Goal: Task Accomplishment & Management: Manage account settings

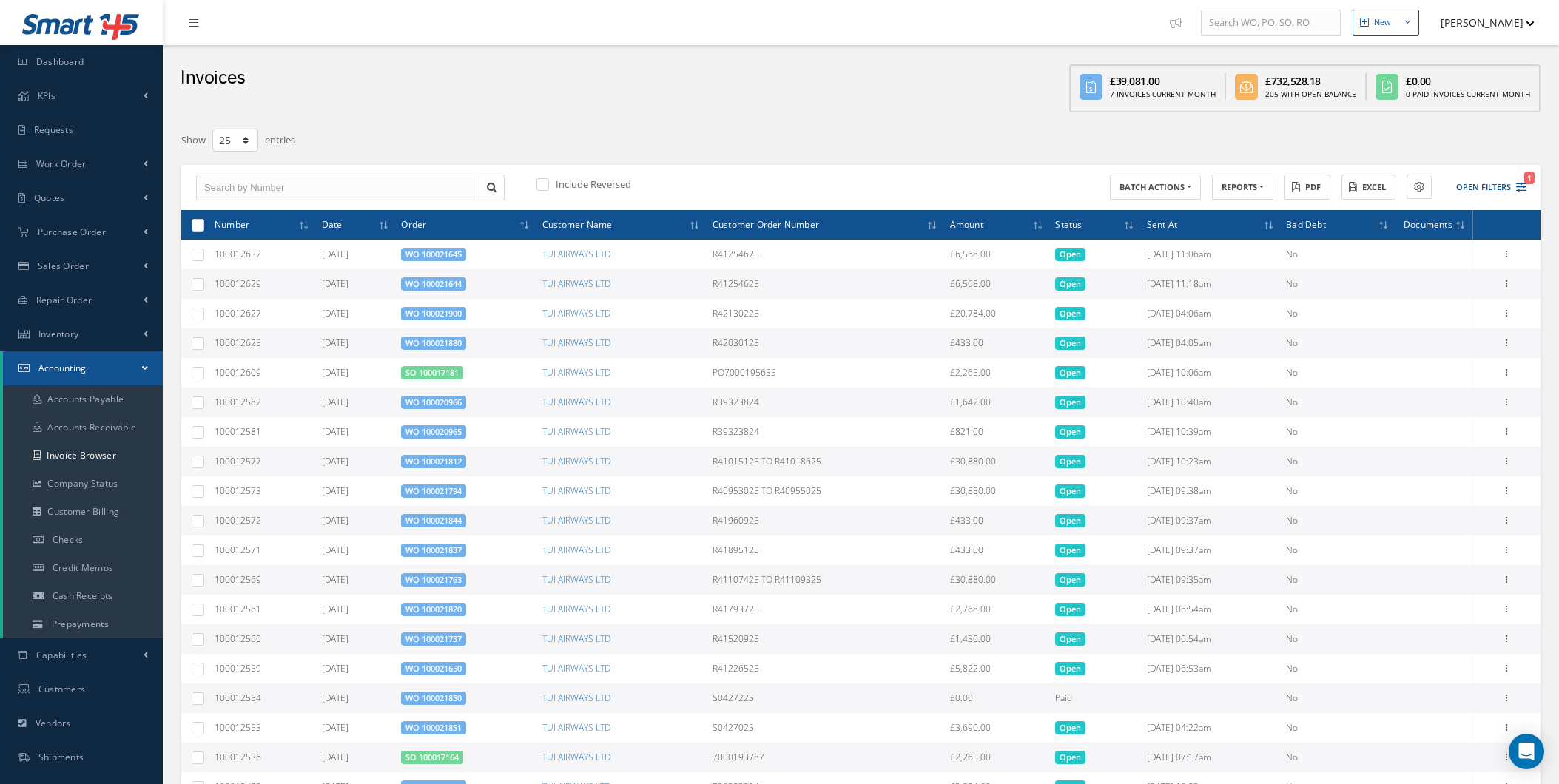
select select "25"
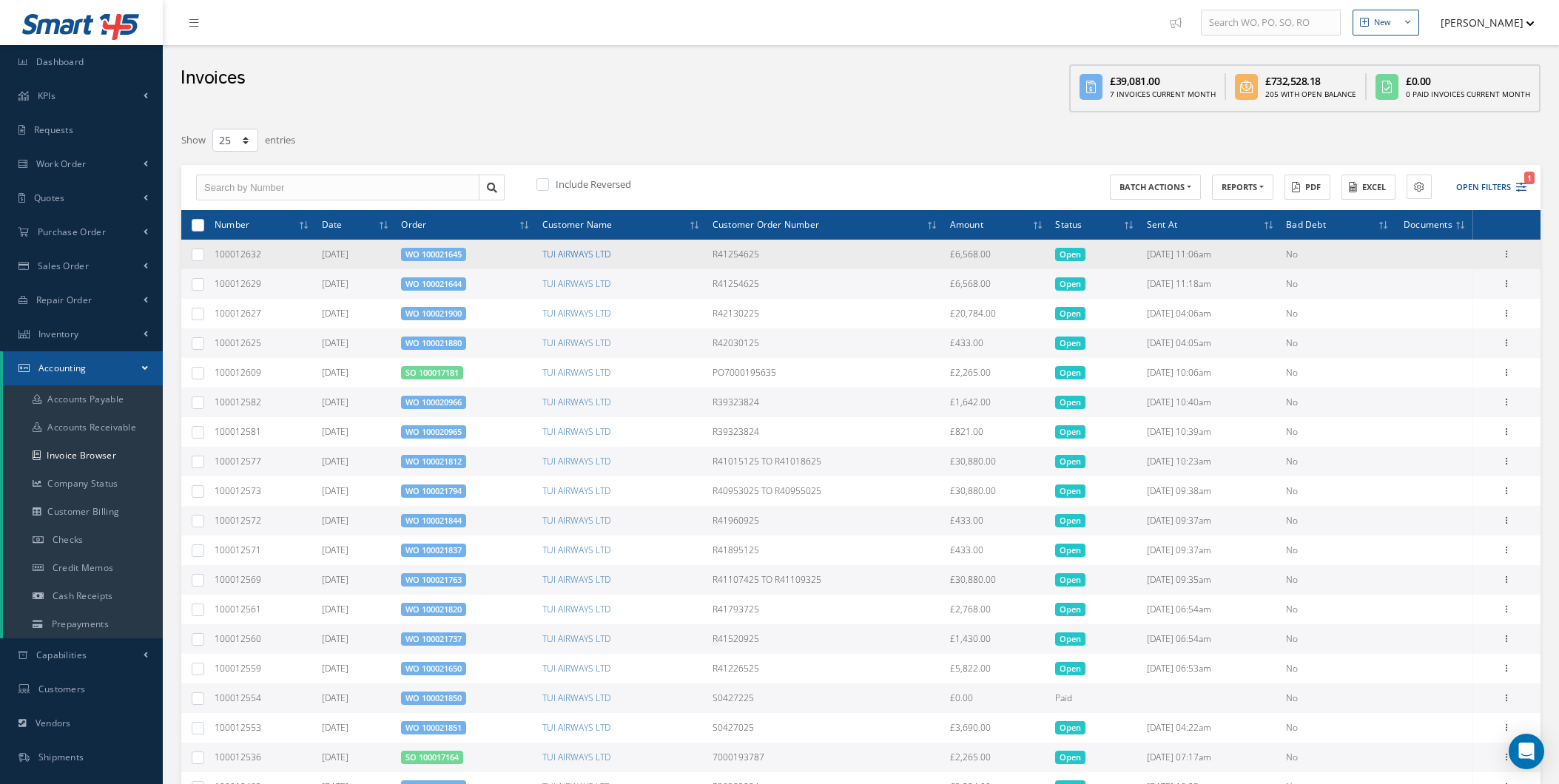
scroll to position [5, 0]
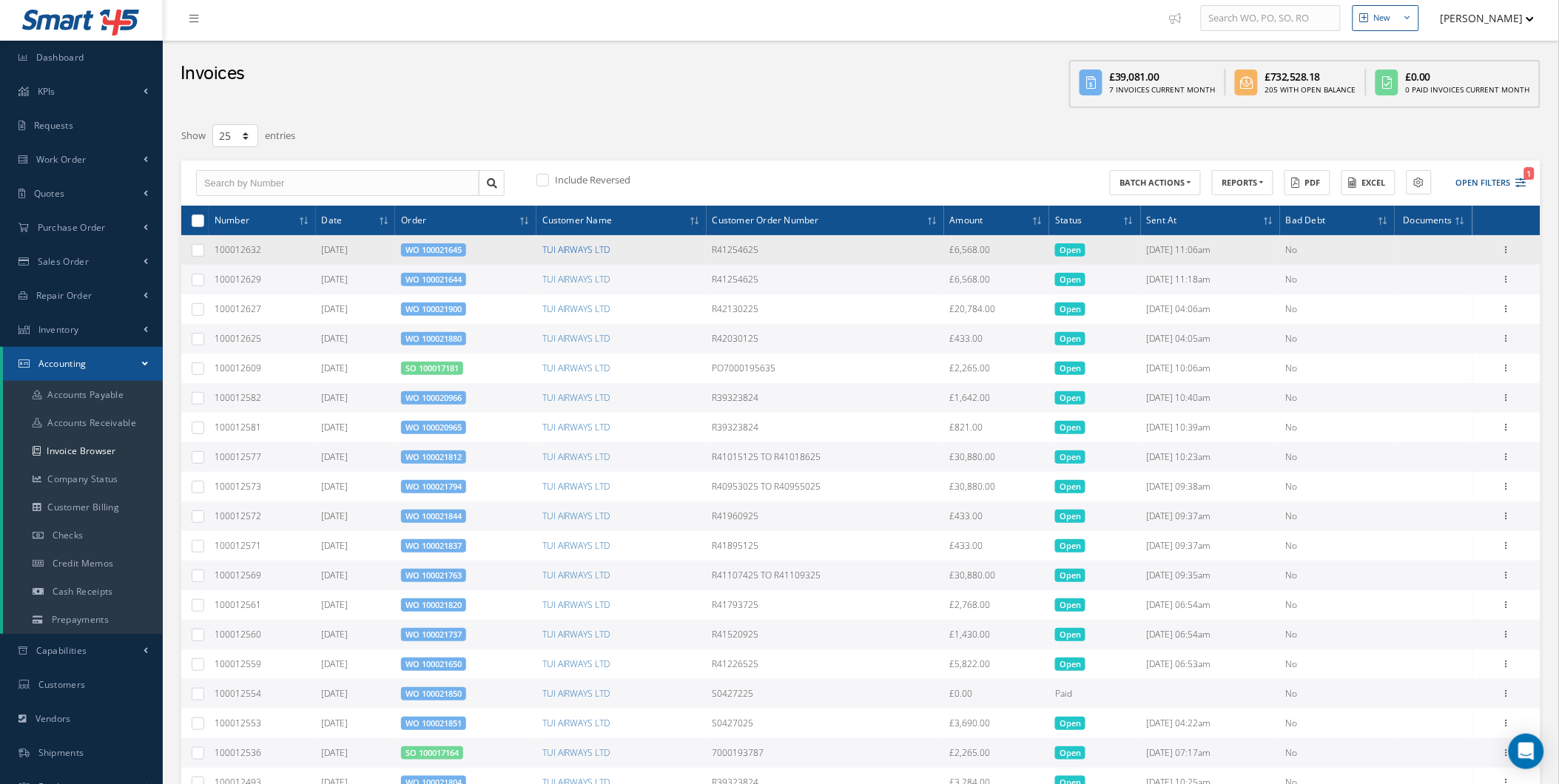
click at [590, 253] on link "TUI AIRWAYS LTD" at bounding box center [576, 249] width 68 height 12
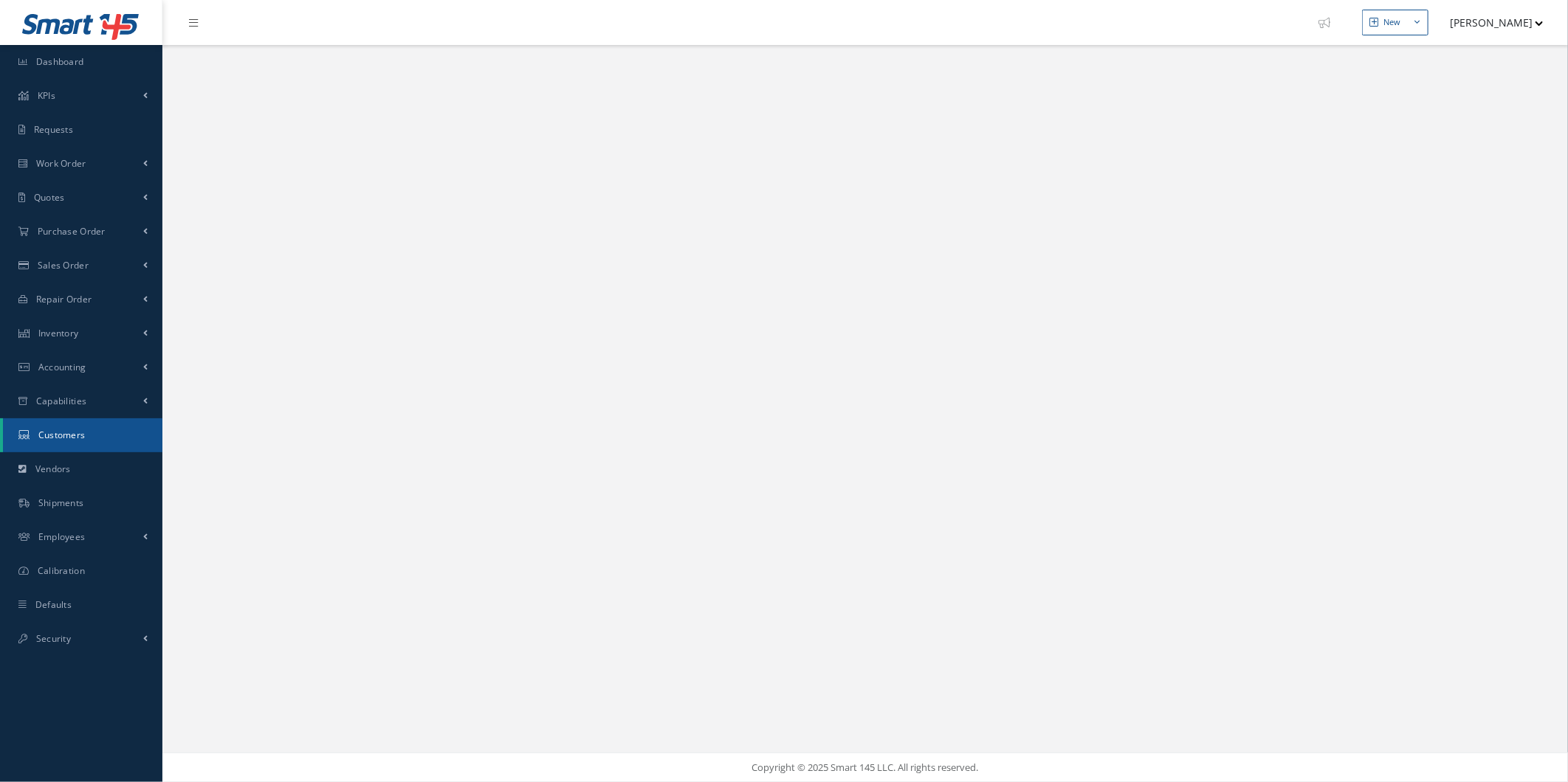
select select "25"
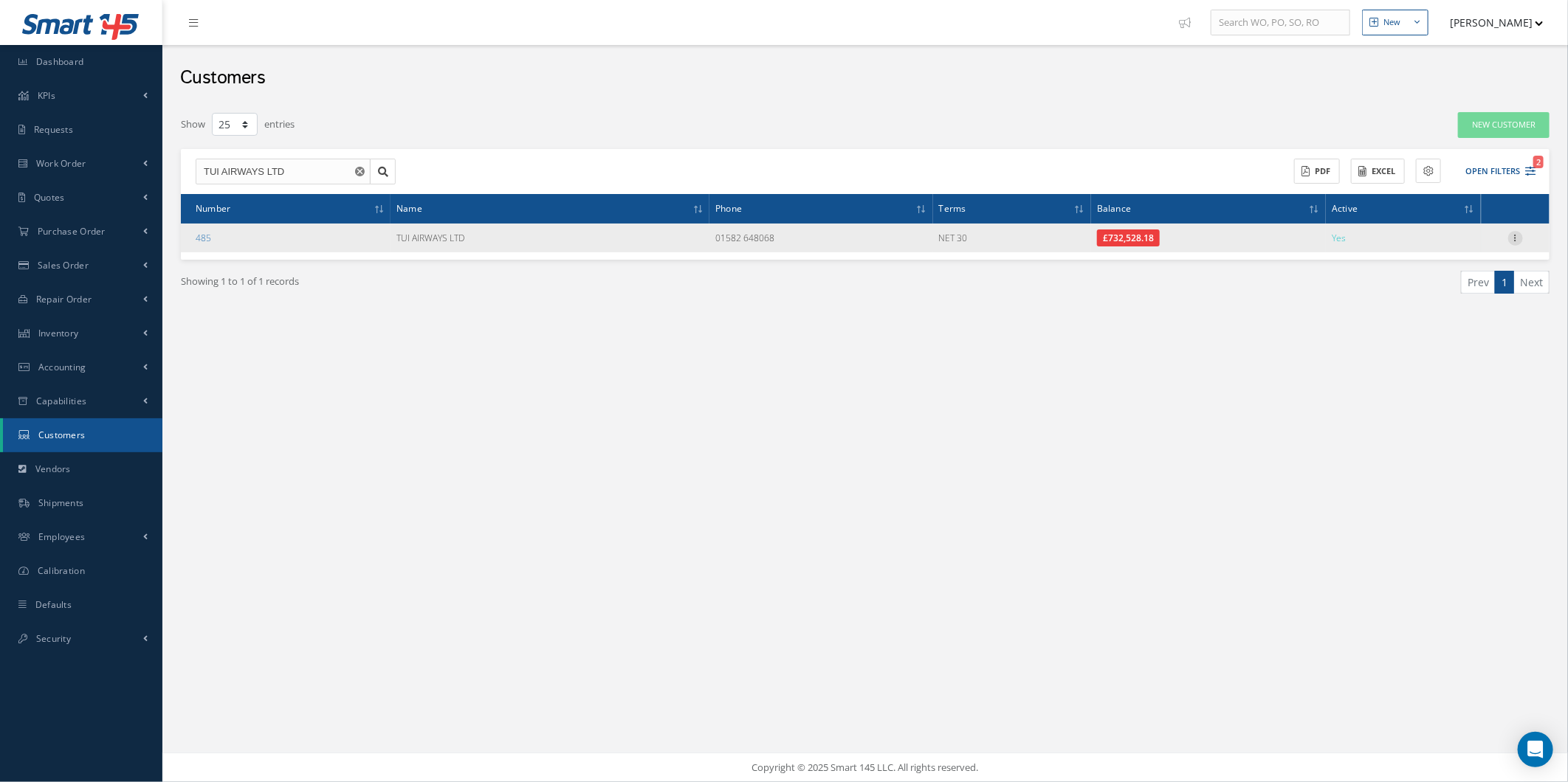
click at [1513, 240] on icon at bounding box center [1515, 236] width 15 height 12
click at [1485, 271] on link "Edit" at bounding box center [1448, 266] width 117 height 19
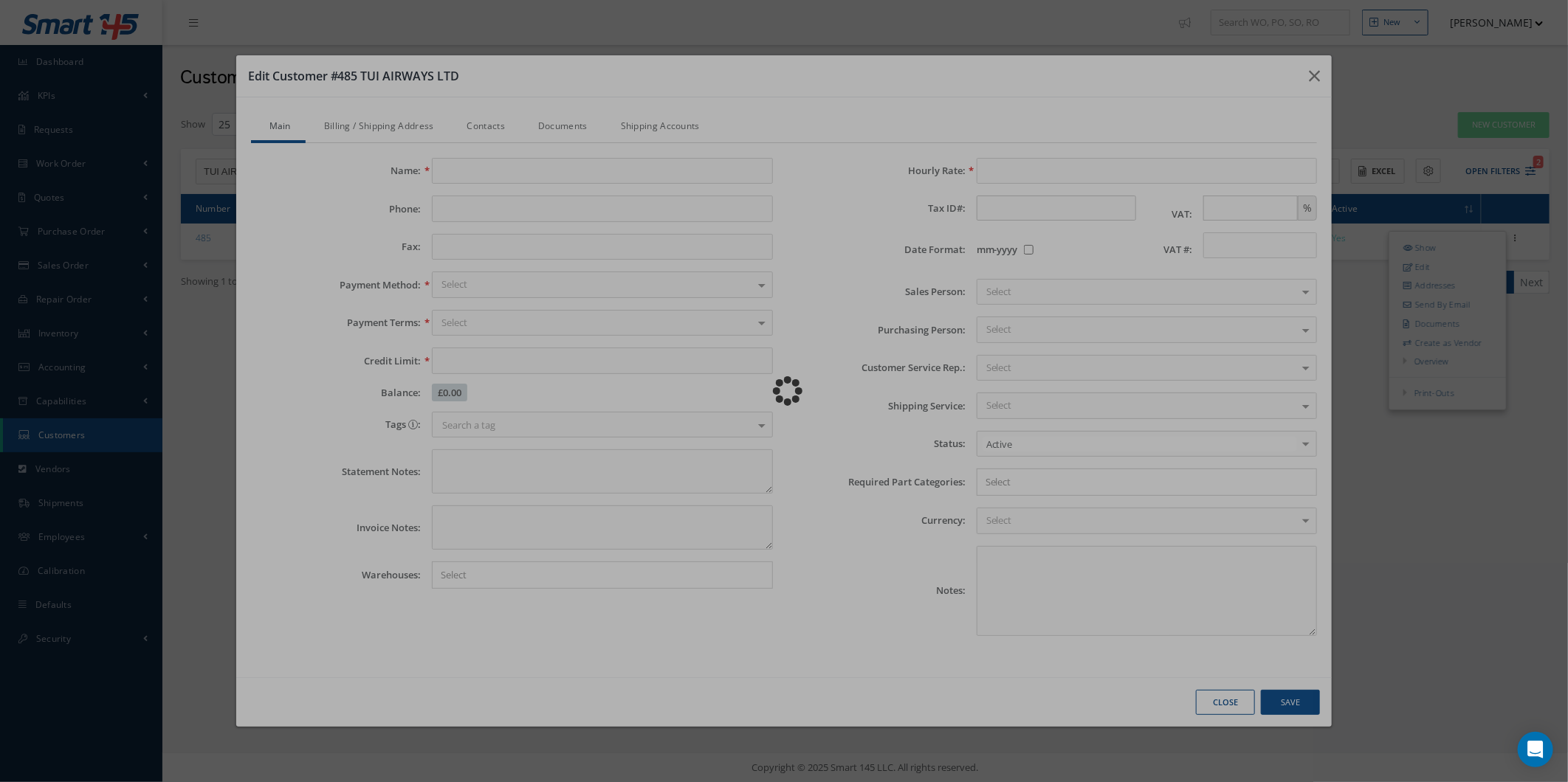
type input "TUI AIRWAYS LTD"
type input "01582 648068"
type input "0.00"
checkbox input "false"
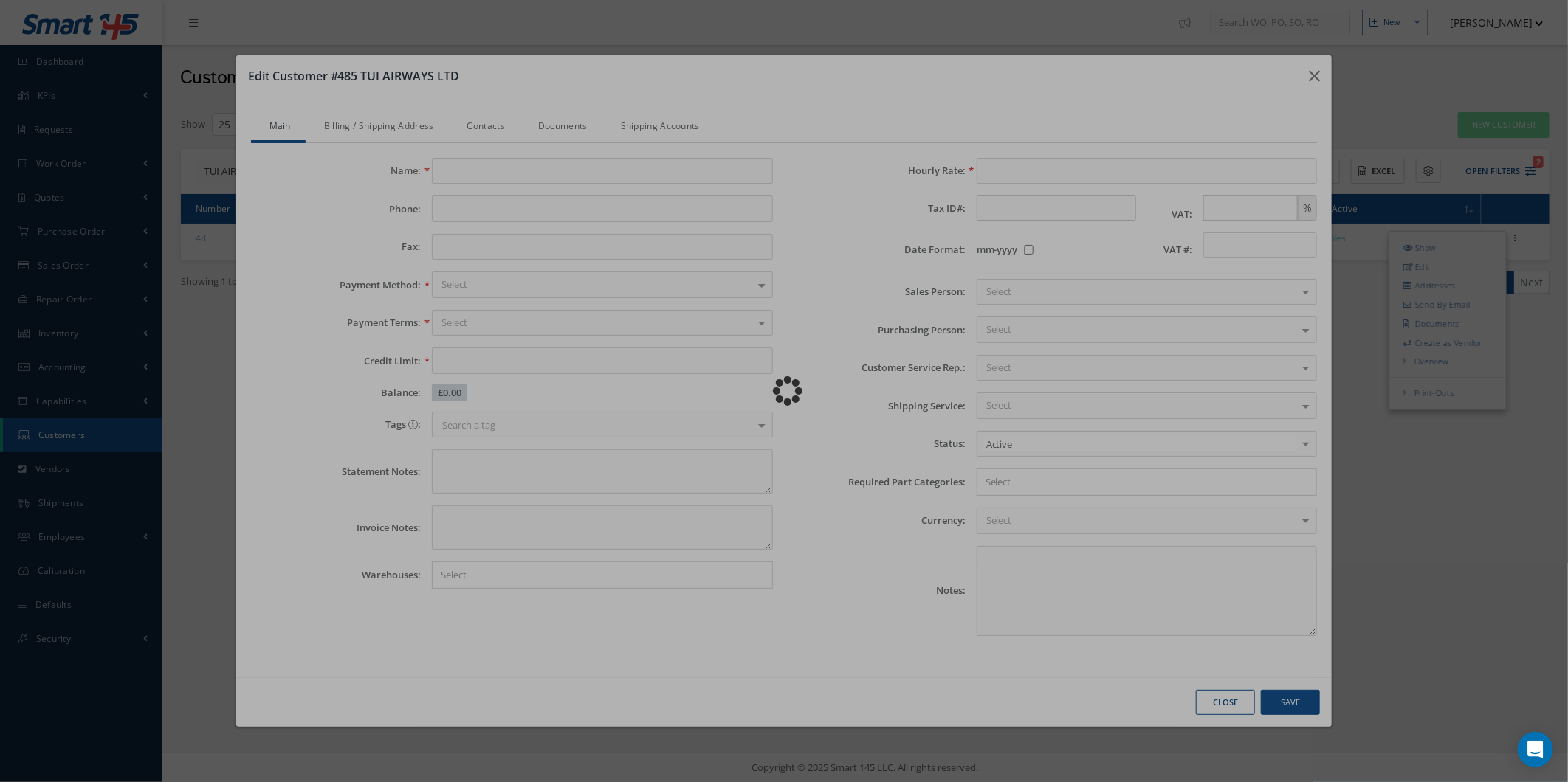
type textarea "Account #.: THOMSON"
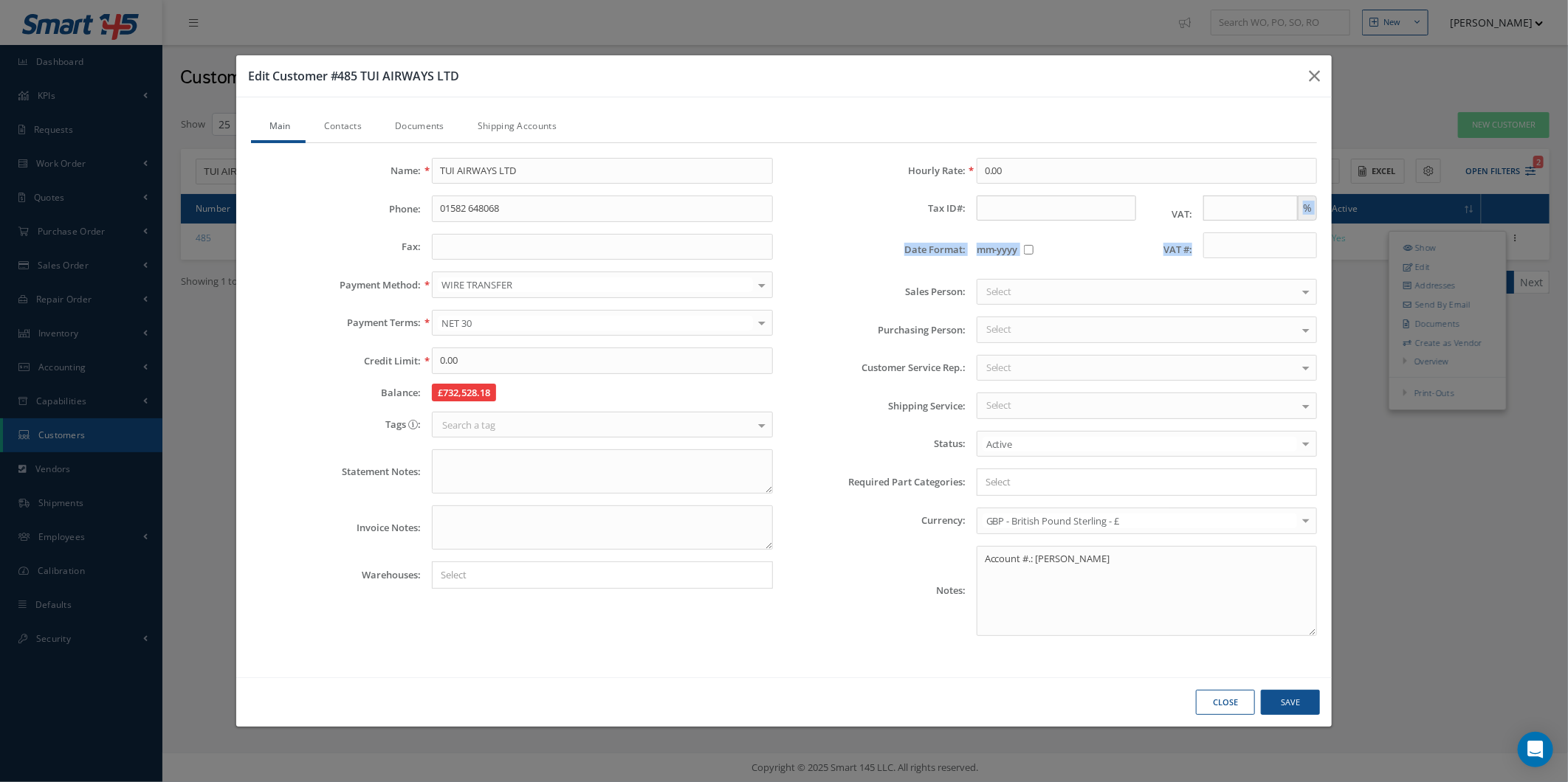
click at [1234, 219] on div "Hourly Rate: 0.00 Tax ID#: VAT: % Date Format: mm-yyyy VAT #: Sales Person: Sel…" at bounding box center [1056, 403] width 544 height 490
click at [1165, 250] on label "VAT #:" at bounding box center [1169, 250] width 45 height 11
click at [1227, 202] on input "text" at bounding box center [1251, 208] width 95 height 25
click at [1132, 263] on div "Date Format: mm-yyyy VAT #:" at bounding box center [1056, 250] width 544 height 35
click at [1105, 227] on div "Hourly Rate: 0.00 Tax ID#: VAT: % Date Format: mm-yyyy VAT #: Sales Person: Sel…" at bounding box center [1056, 403] width 544 height 490
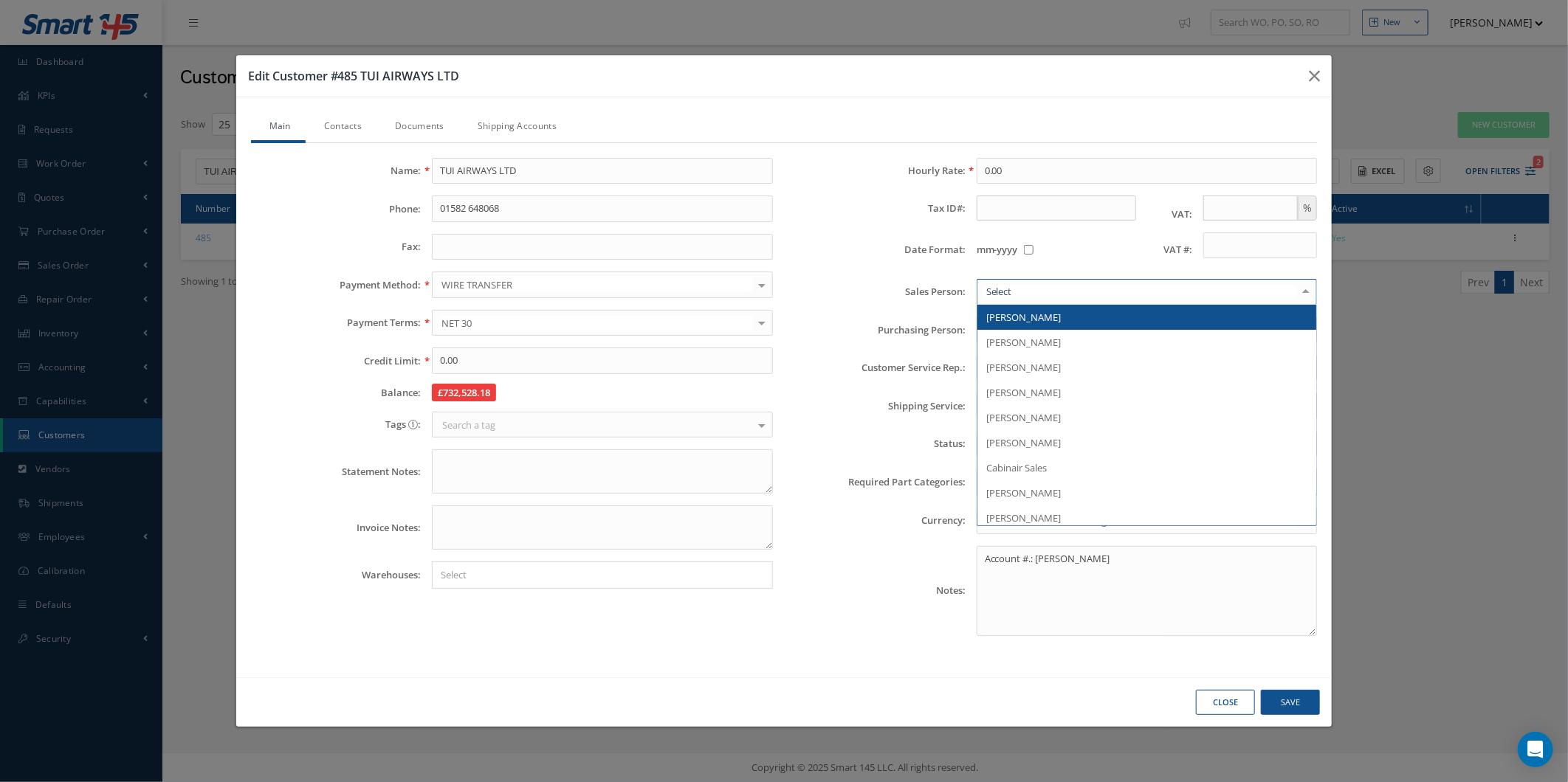
drag, startPoint x: 1110, startPoint y: 288, endPoint x: 1127, endPoint y: 283, distance: 17.7
click at [1110, 288] on div at bounding box center [1147, 292] width 341 height 26
click at [1087, 255] on div "Date Format: mm-yyyy VAT #:" at bounding box center [1056, 250] width 544 height 35
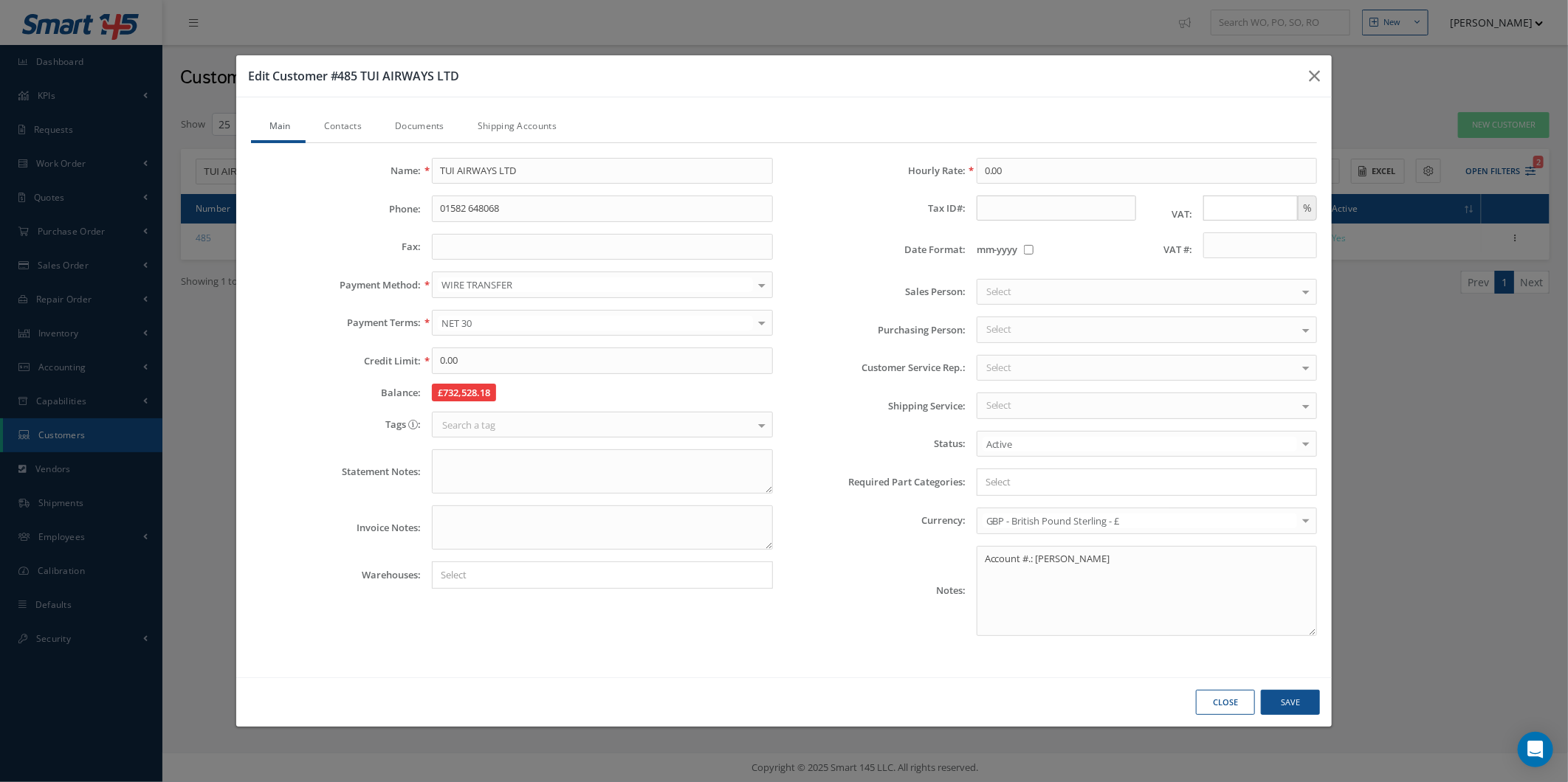
click at [1214, 209] on input "text" at bounding box center [1251, 208] width 95 height 25
drag, startPoint x: 1174, startPoint y: 220, endPoint x: 1198, endPoint y: 215, distance: 24.5
click at [1198, 215] on div "Hourly Rate: 0.00 Tax ID#: VAT: % Date Format: mm-yyyy VAT #: Sales Person: Sel…" at bounding box center [1056, 403] width 544 height 490
drag, startPoint x: 1198, startPoint y: 215, endPoint x: 1235, endPoint y: 210, distance: 37.3
click at [1235, 210] on input "text" at bounding box center [1251, 208] width 95 height 25
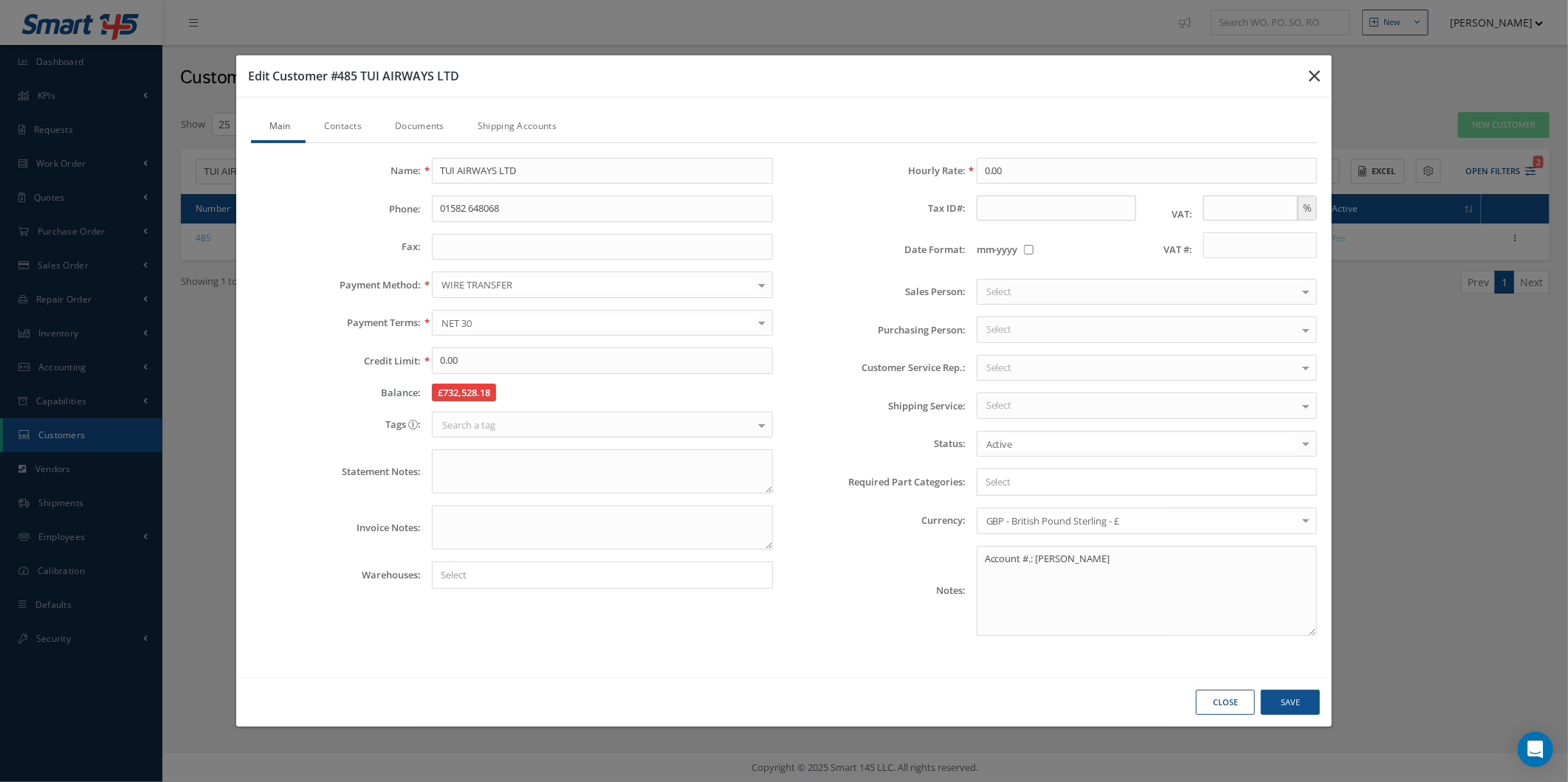
click at [1324, 86] on button "button" at bounding box center [1314, 75] width 35 height 41
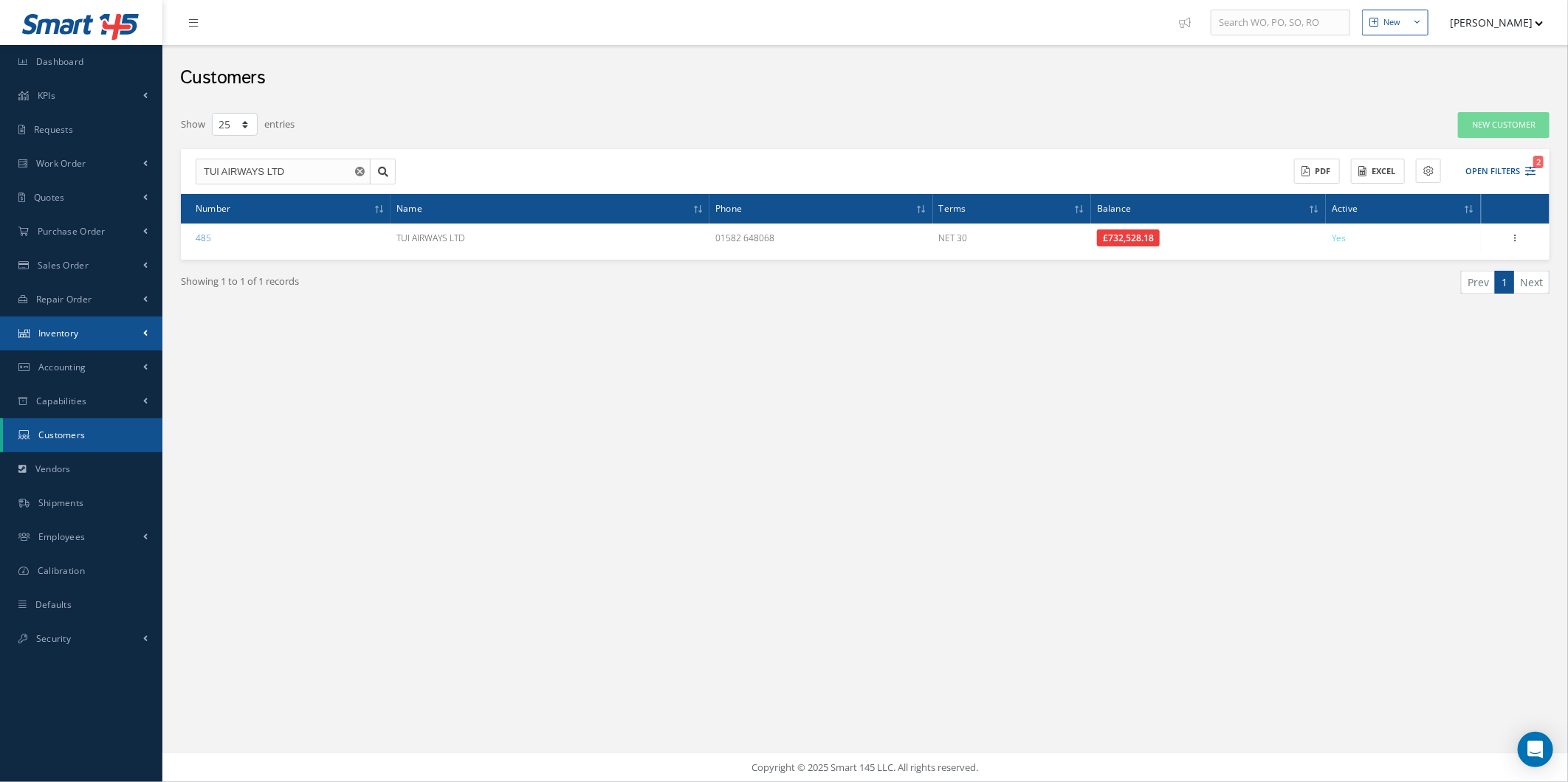
click at [130, 344] on link "Inventory" at bounding box center [81, 333] width 162 height 34
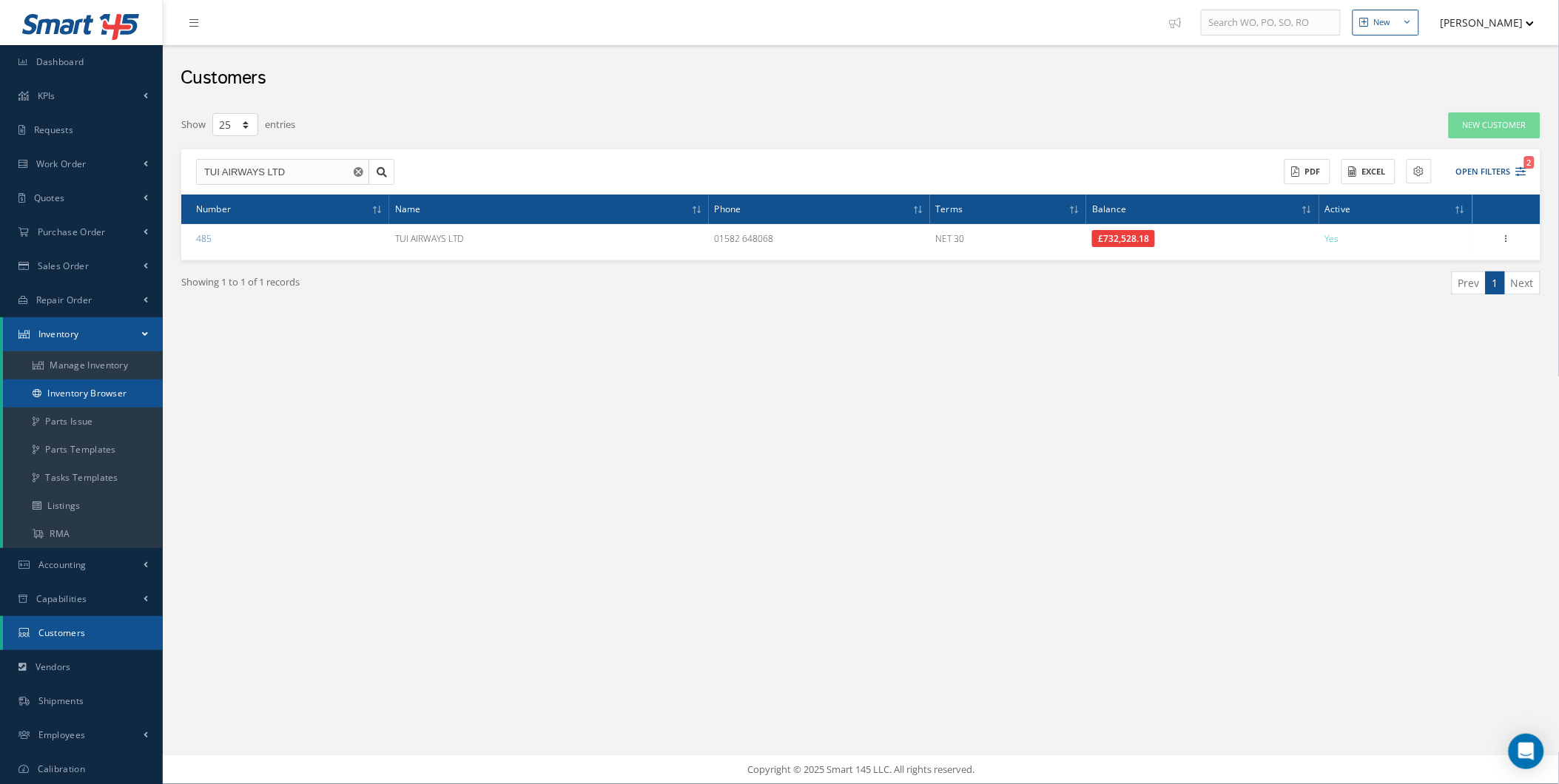
click at [132, 397] on link "Inventory Browser" at bounding box center [83, 394] width 160 height 28
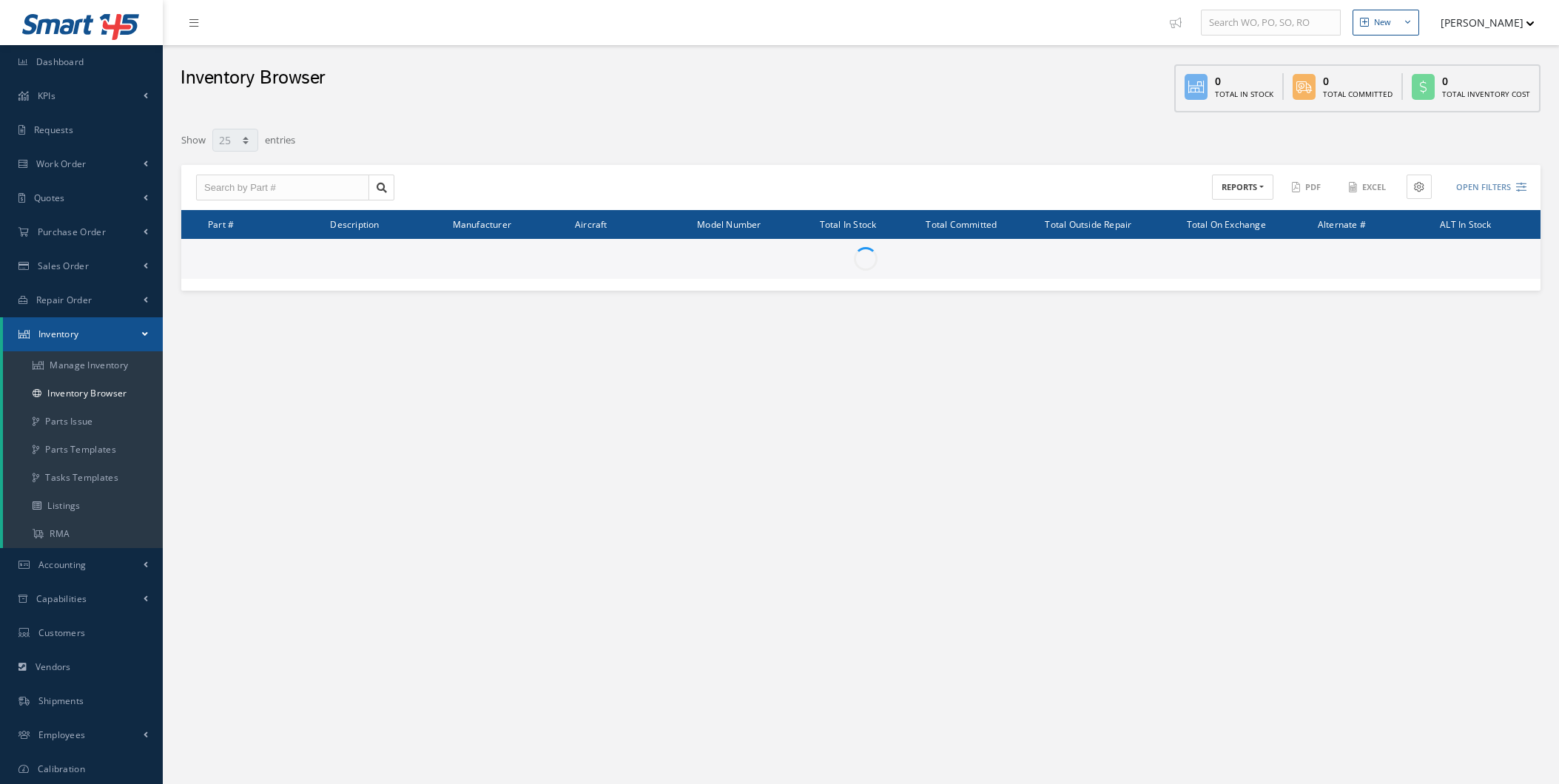
select select "25"
click at [134, 295] on link "Repair Order" at bounding box center [81, 301] width 163 height 34
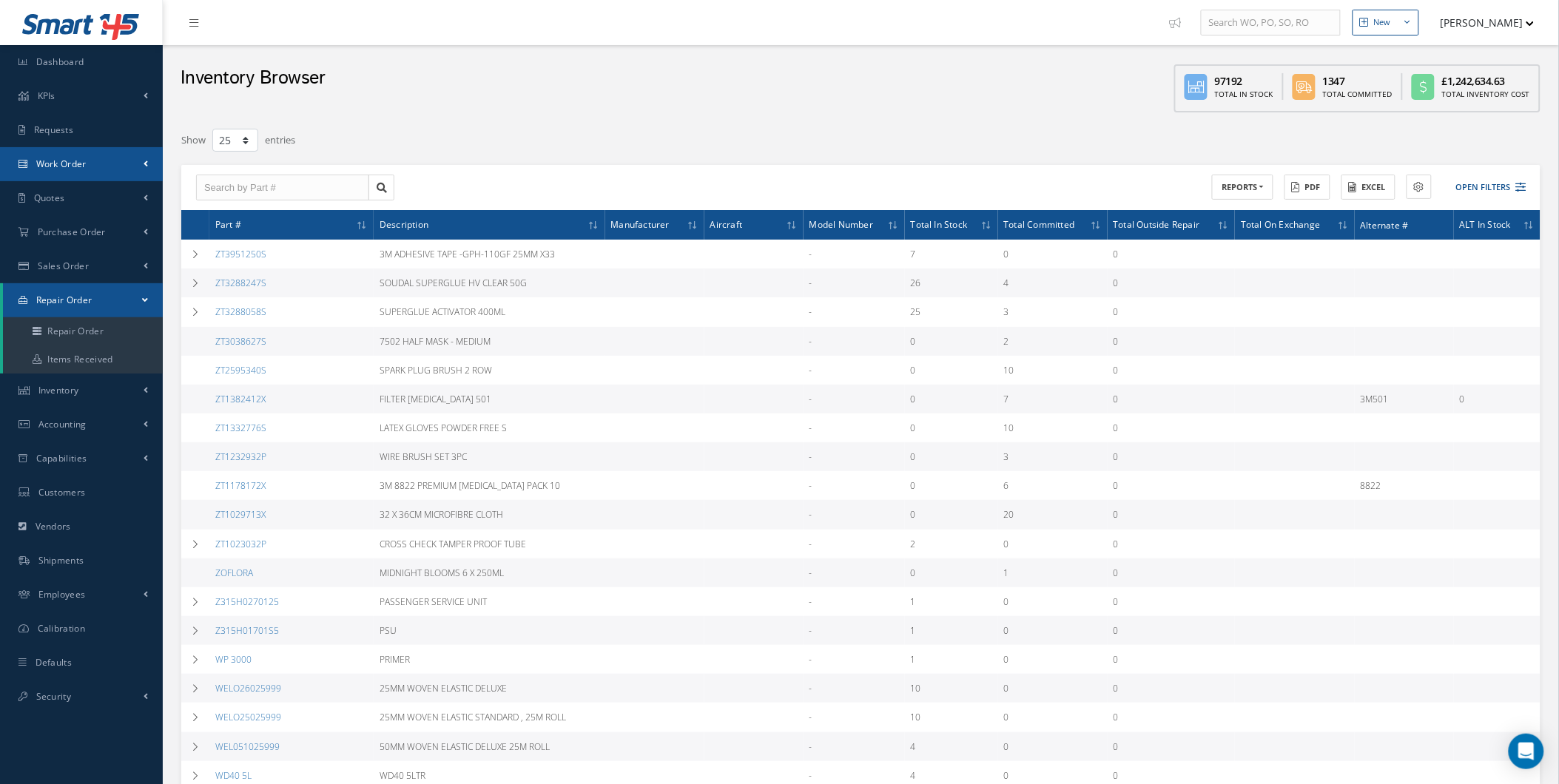
click at [121, 160] on link "Work Order" at bounding box center [81, 164] width 163 height 34
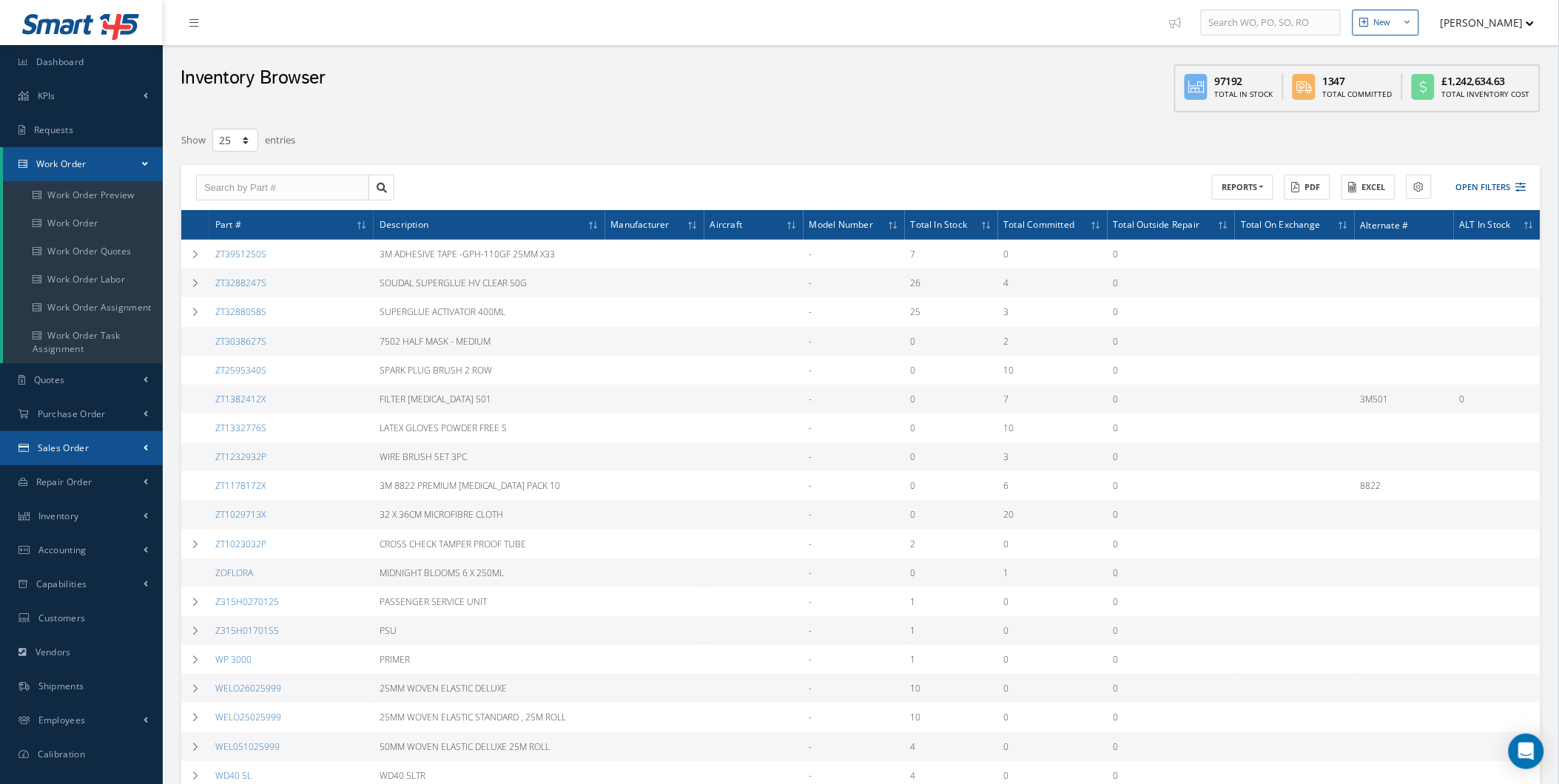
click at [101, 444] on link "Sales Order" at bounding box center [81, 448] width 163 height 34
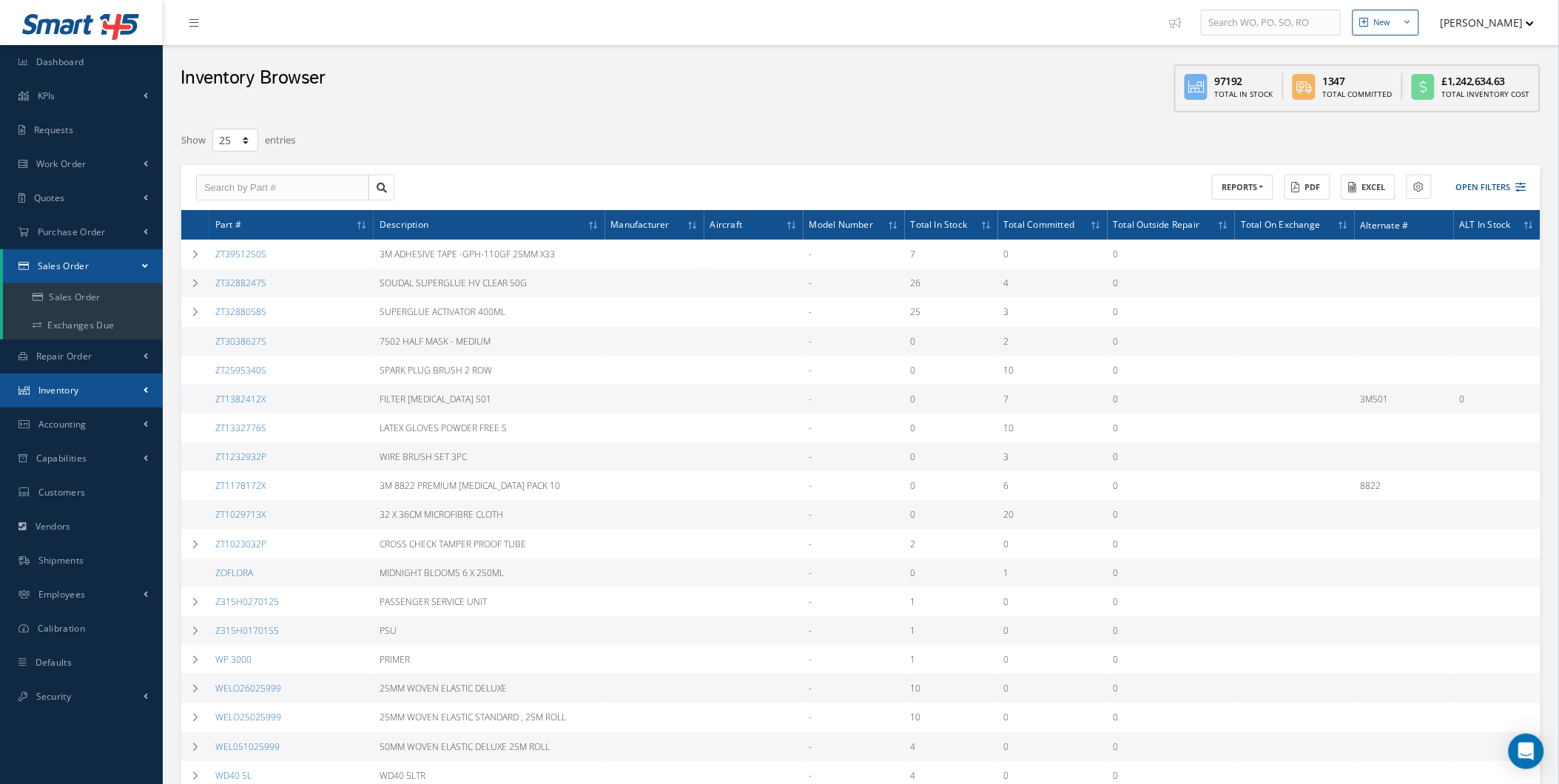
click at [125, 386] on link "Inventory" at bounding box center [81, 390] width 163 height 34
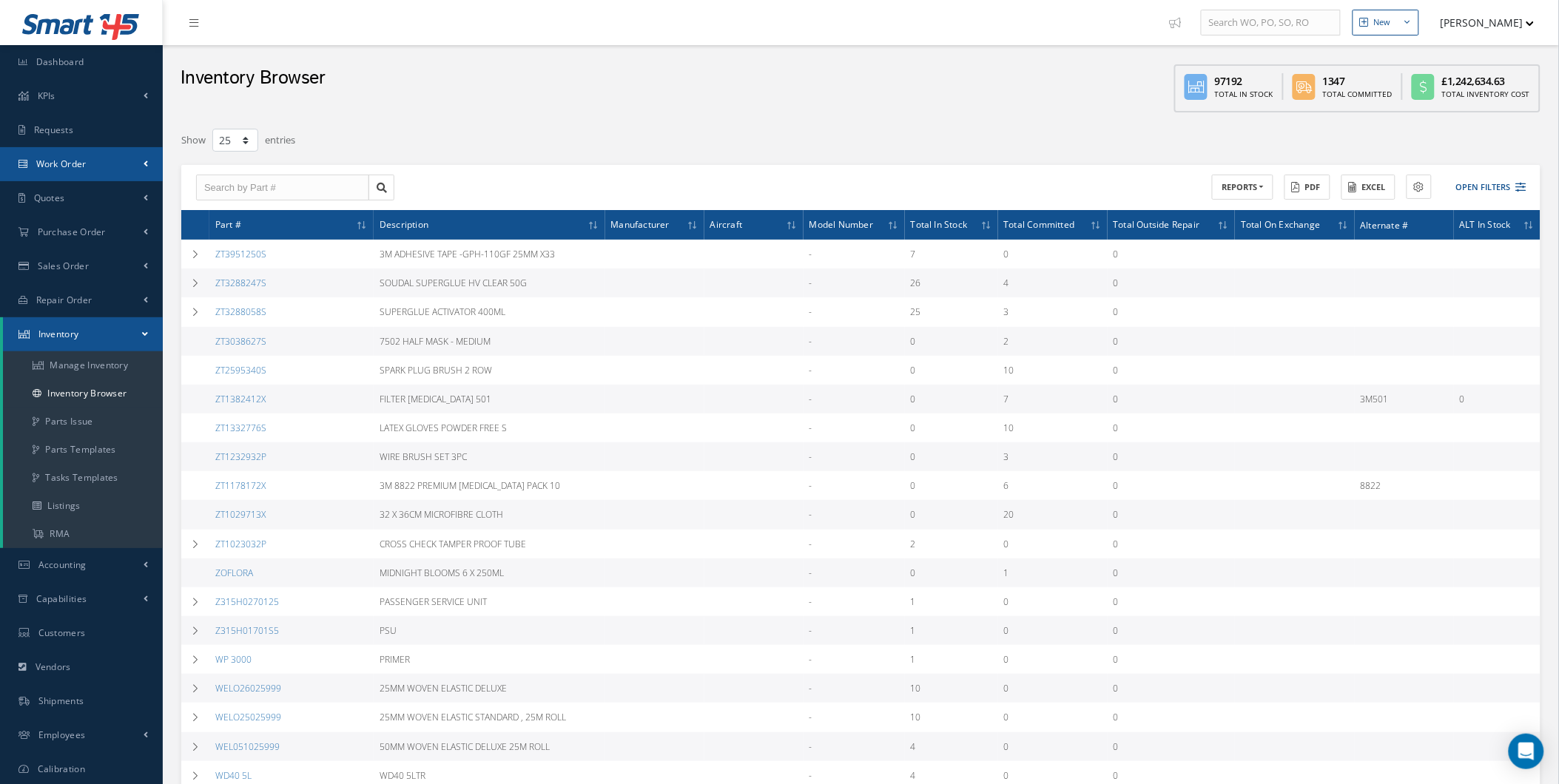
click at [133, 164] on link "Work Order" at bounding box center [81, 164] width 163 height 34
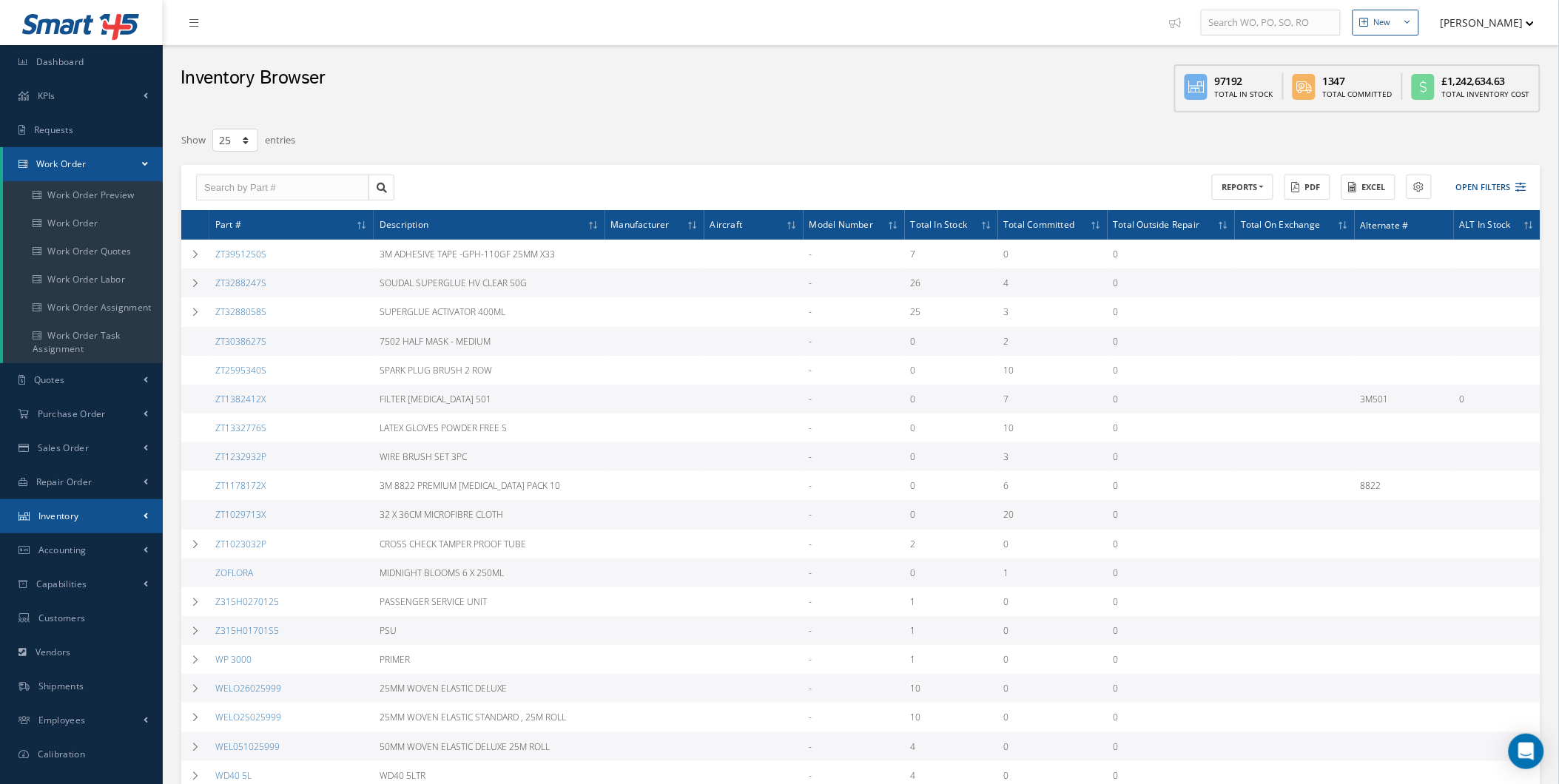
click at [122, 513] on link "Inventory" at bounding box center [81, 517] width 163 height 34
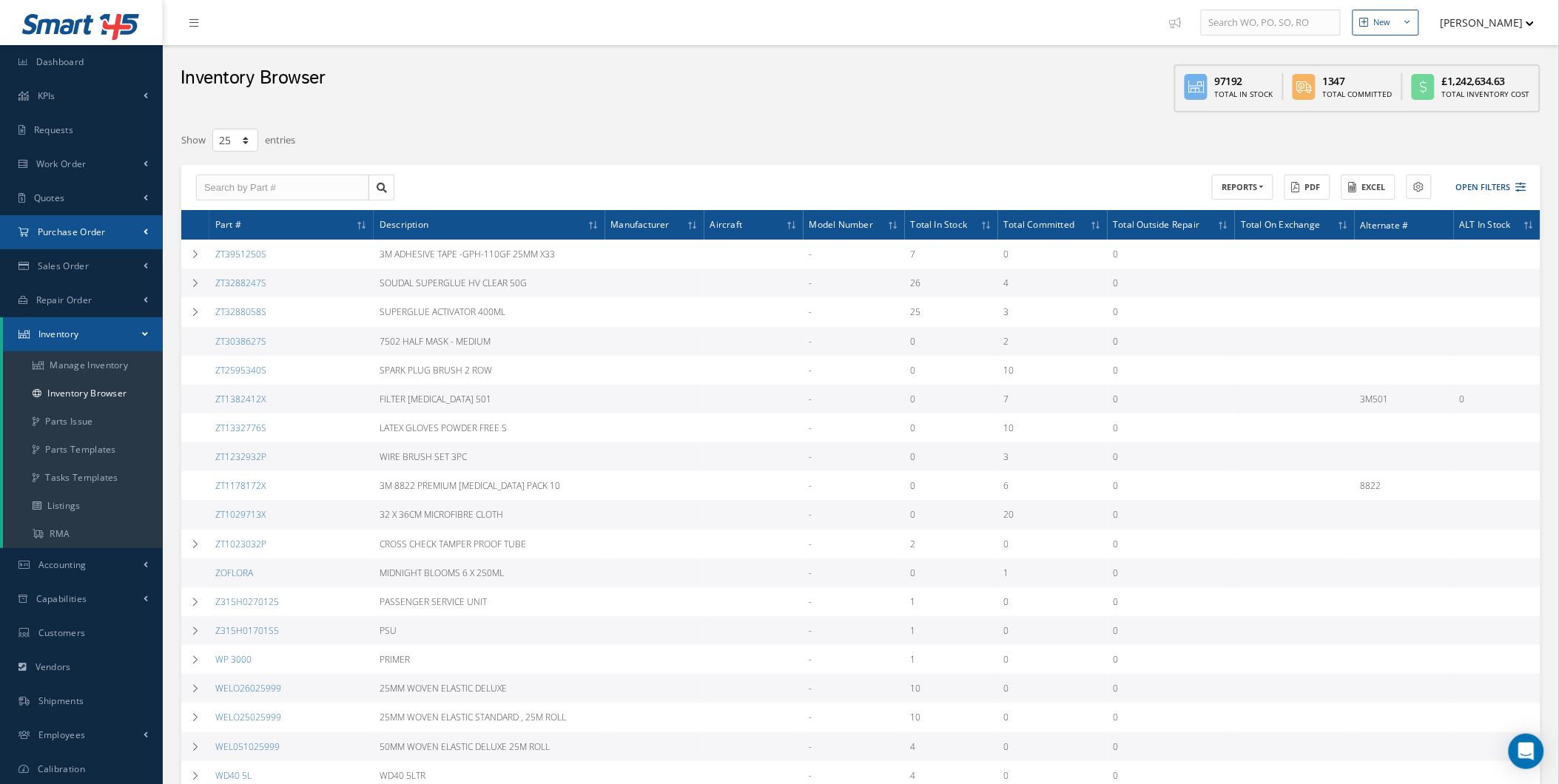
click at [145, 227] on span at bounding box center [146, 232] width 5 height 12
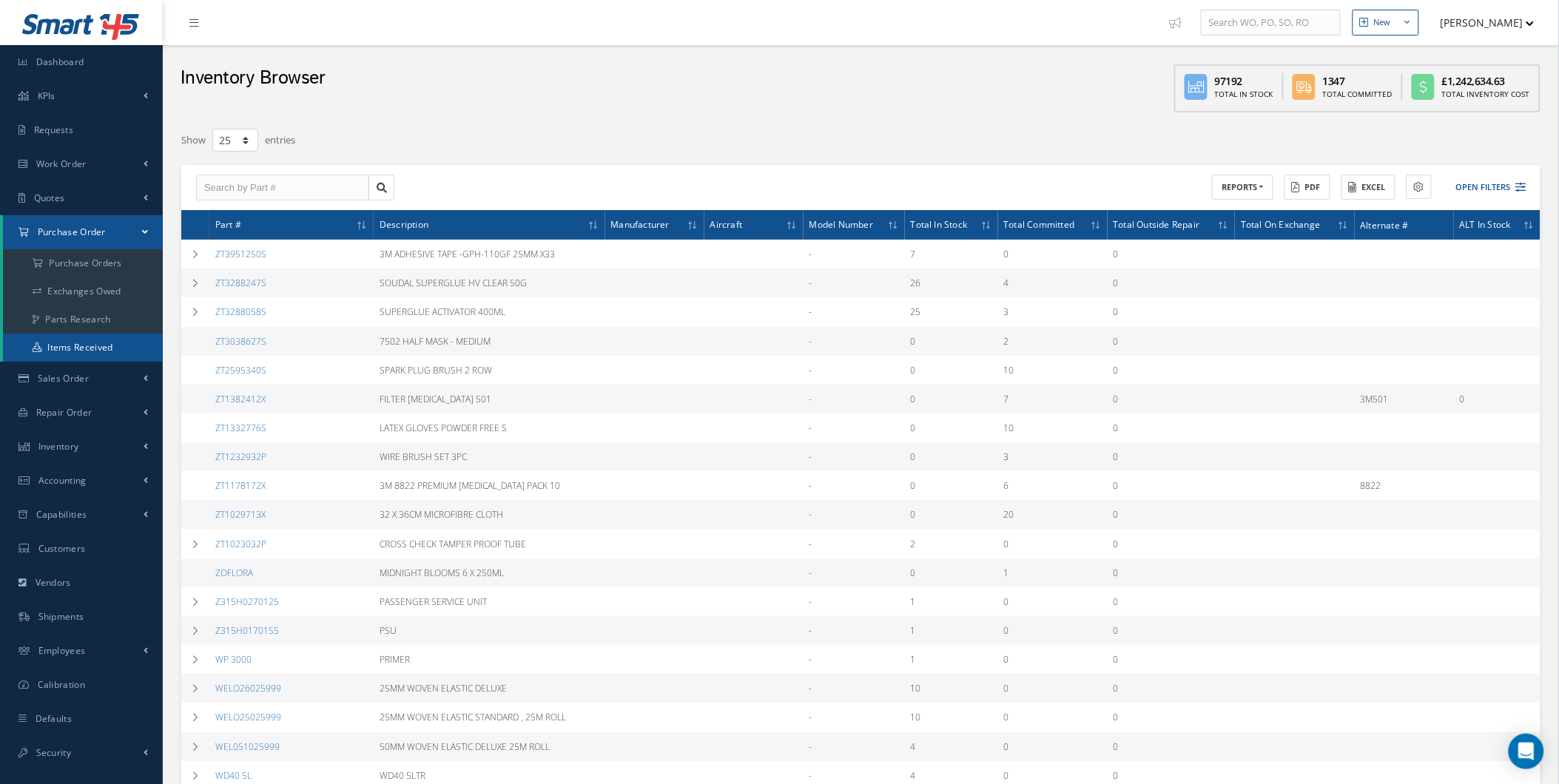
click at [124, 354] on link "Items Received" at bounding box center [83, 348] width 160 height 28
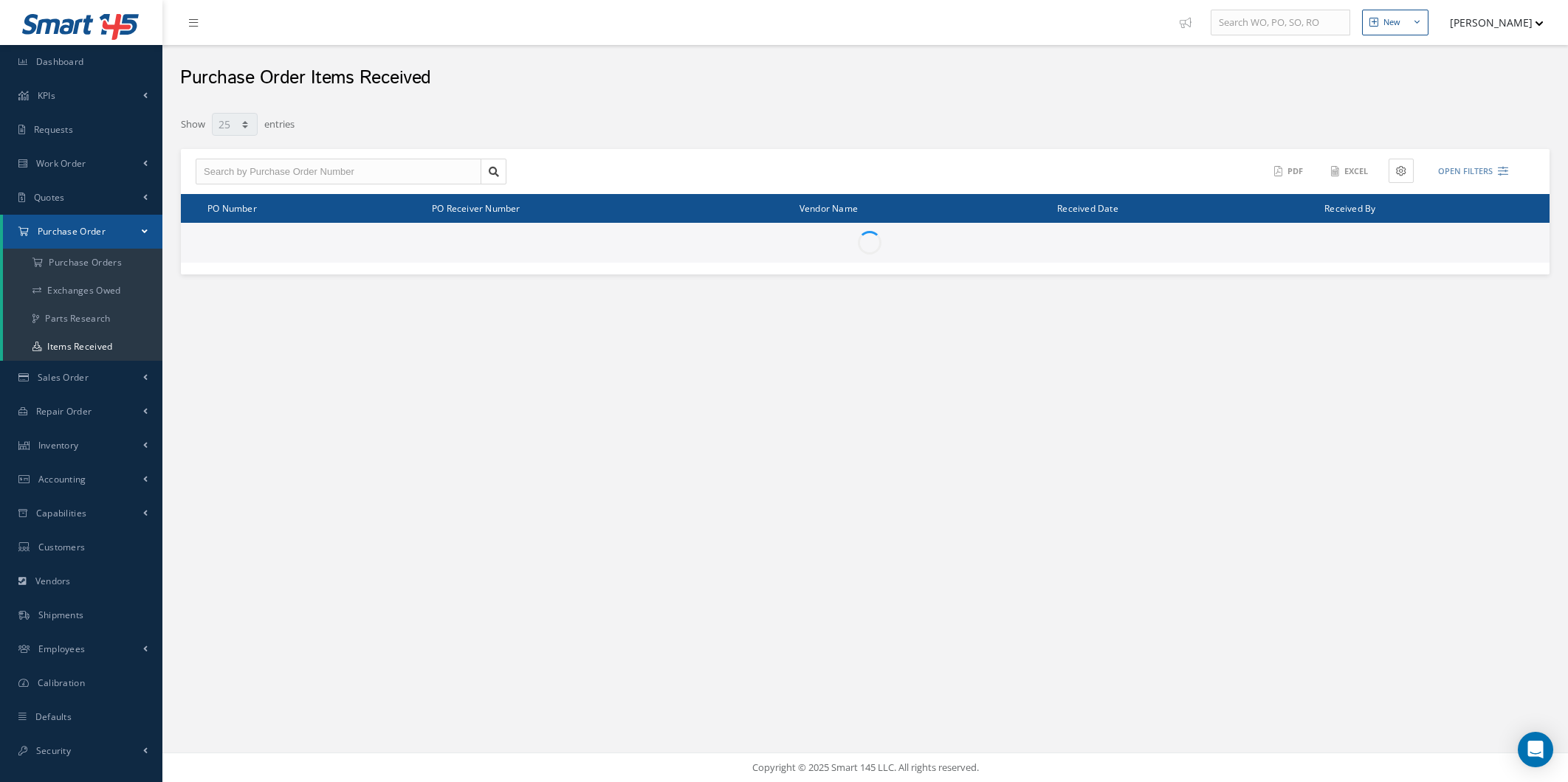
select select "25"
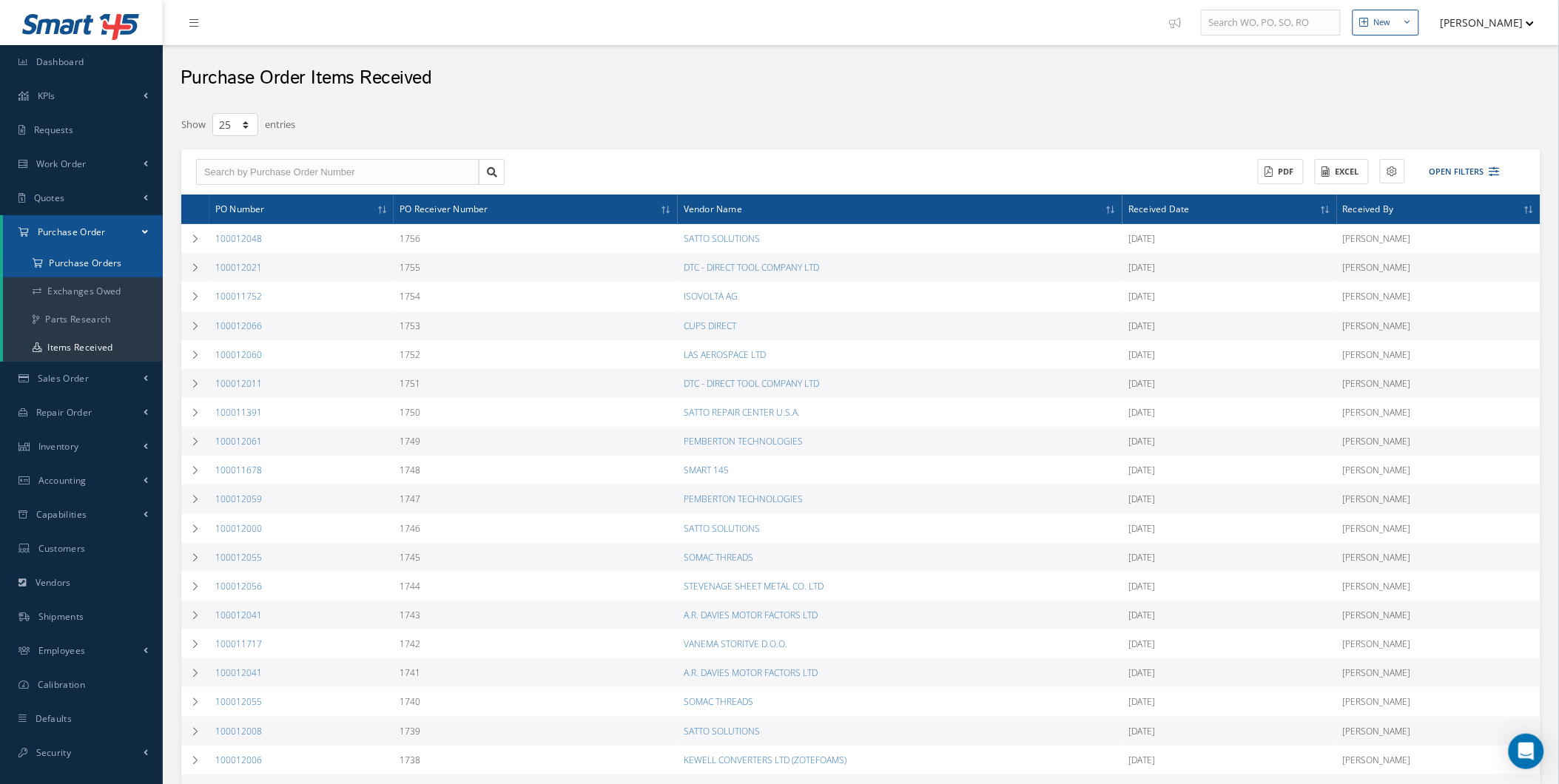
click at [83, 263] on a=1&status_id=2&status_id=3&status_id=5&collapsedFilters"] "Purchase Orders" at bounding box center [83, 263] width 160 height 28
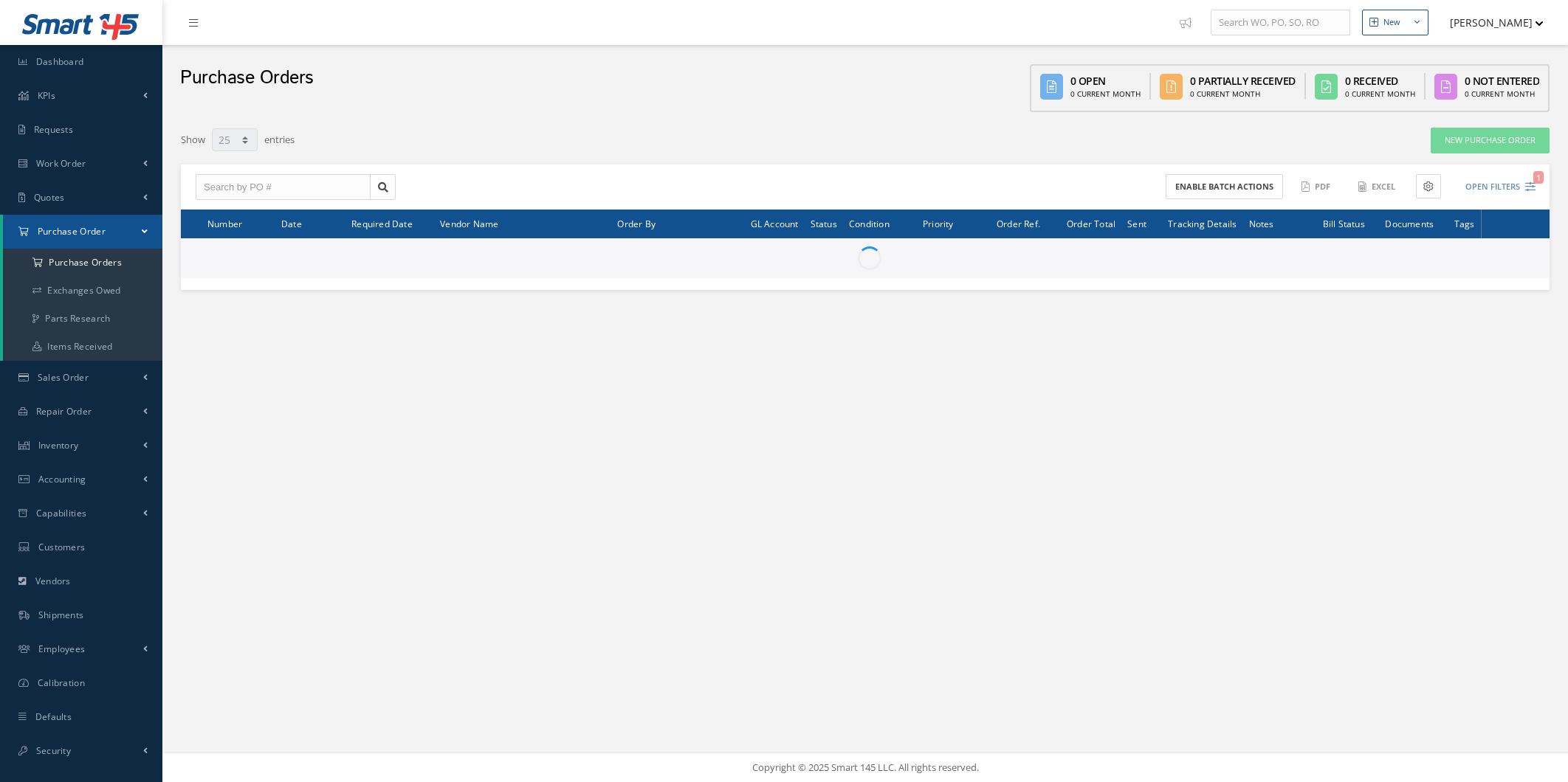
select select "25"
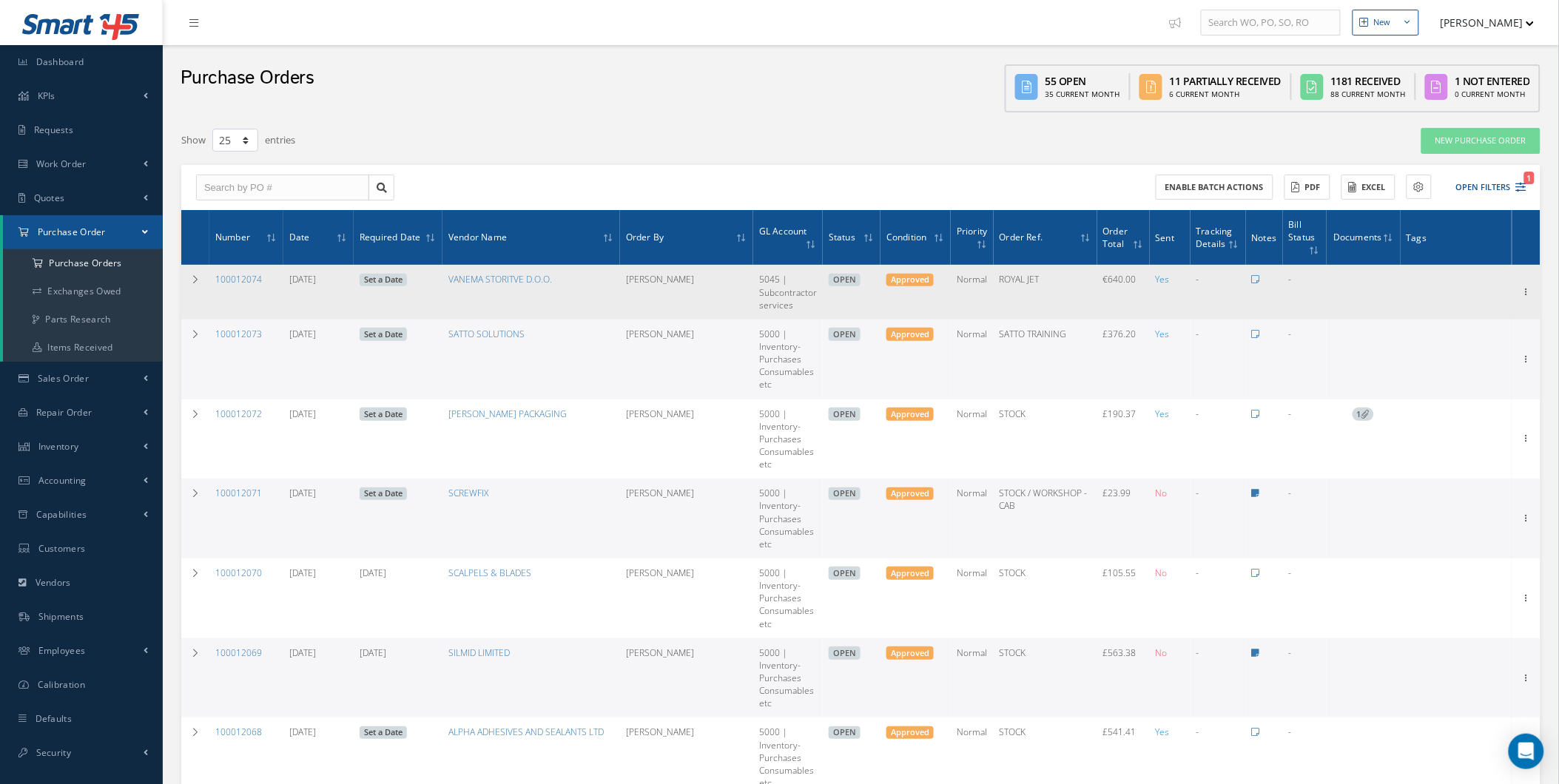
click at [1532, 295] on div "Receive Show Edit Create Bill Cancel Send By Email Email History Documents Prin…" at bounding box center [1526, 292] width 23 height 18
click at [1519, 288] on icon at bounding box center [1526, 291] width 15 height 12
click at [1441, 297] on link "Receive" at bounding box center [1458, 302] width 117 height 19
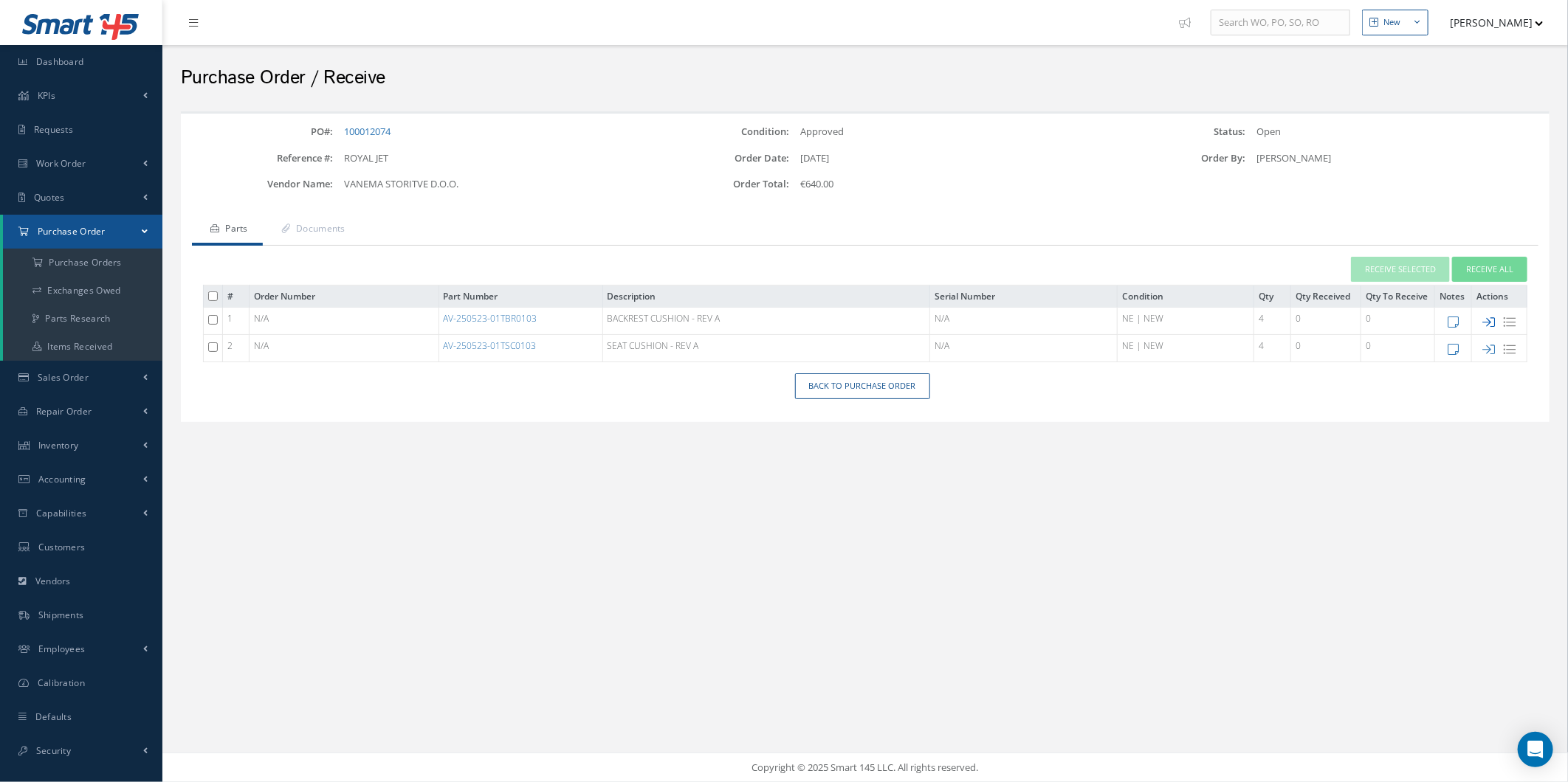
click at [1493, 318] on icon at bounding box center [1489, 322] width 12 height 12
type input "[DATE]"
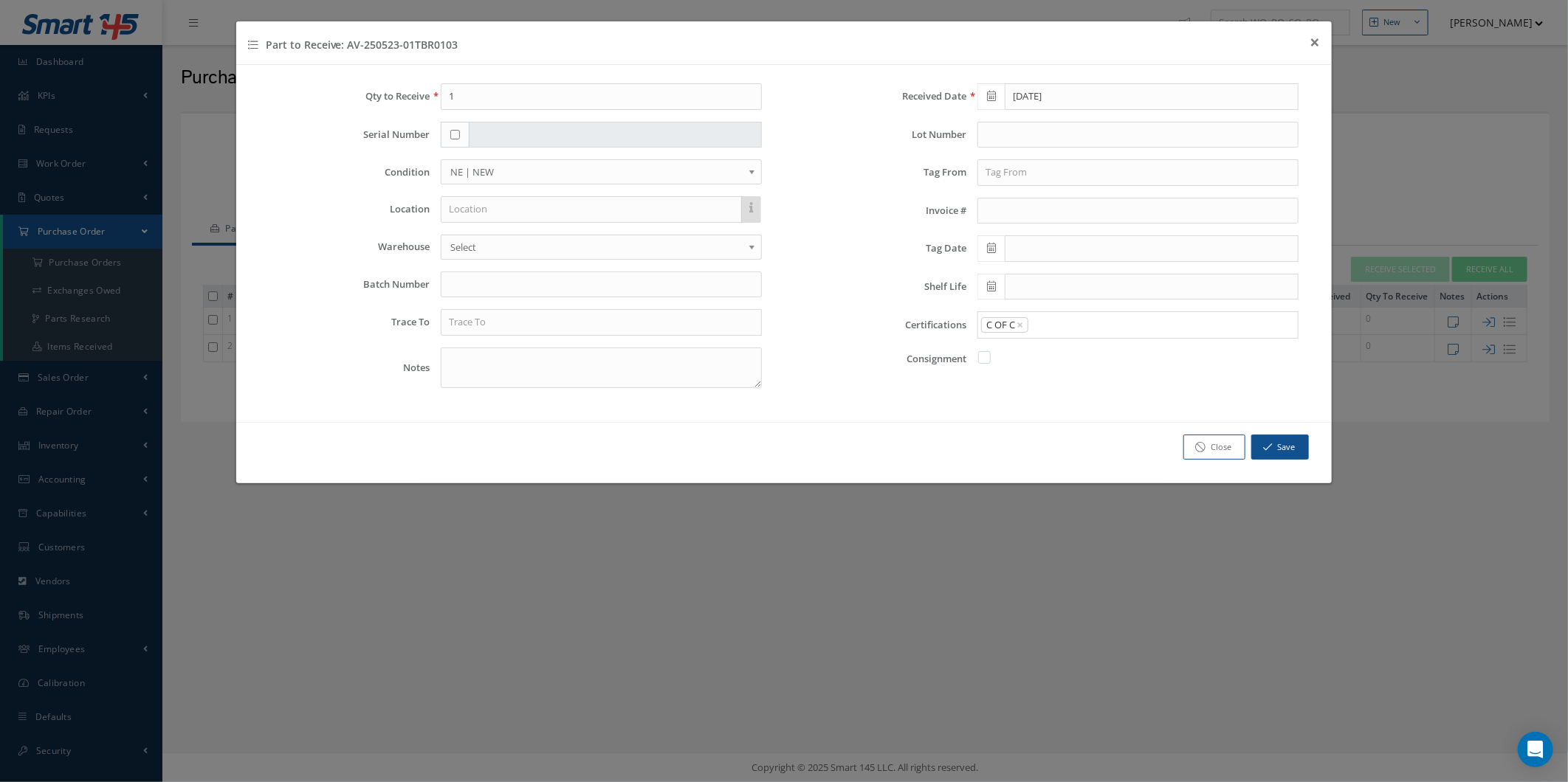
click at [485, 305] on div "Qty to Receive 1 Serial Number Condition OH | OVERHAUL SV | SERVICEABLE RP | RE…" at bounding box center [515, 241] width 536 height 316
click at [1324, 49] on button "× Close" at bounding box center [1315, 42] width 34 height 41
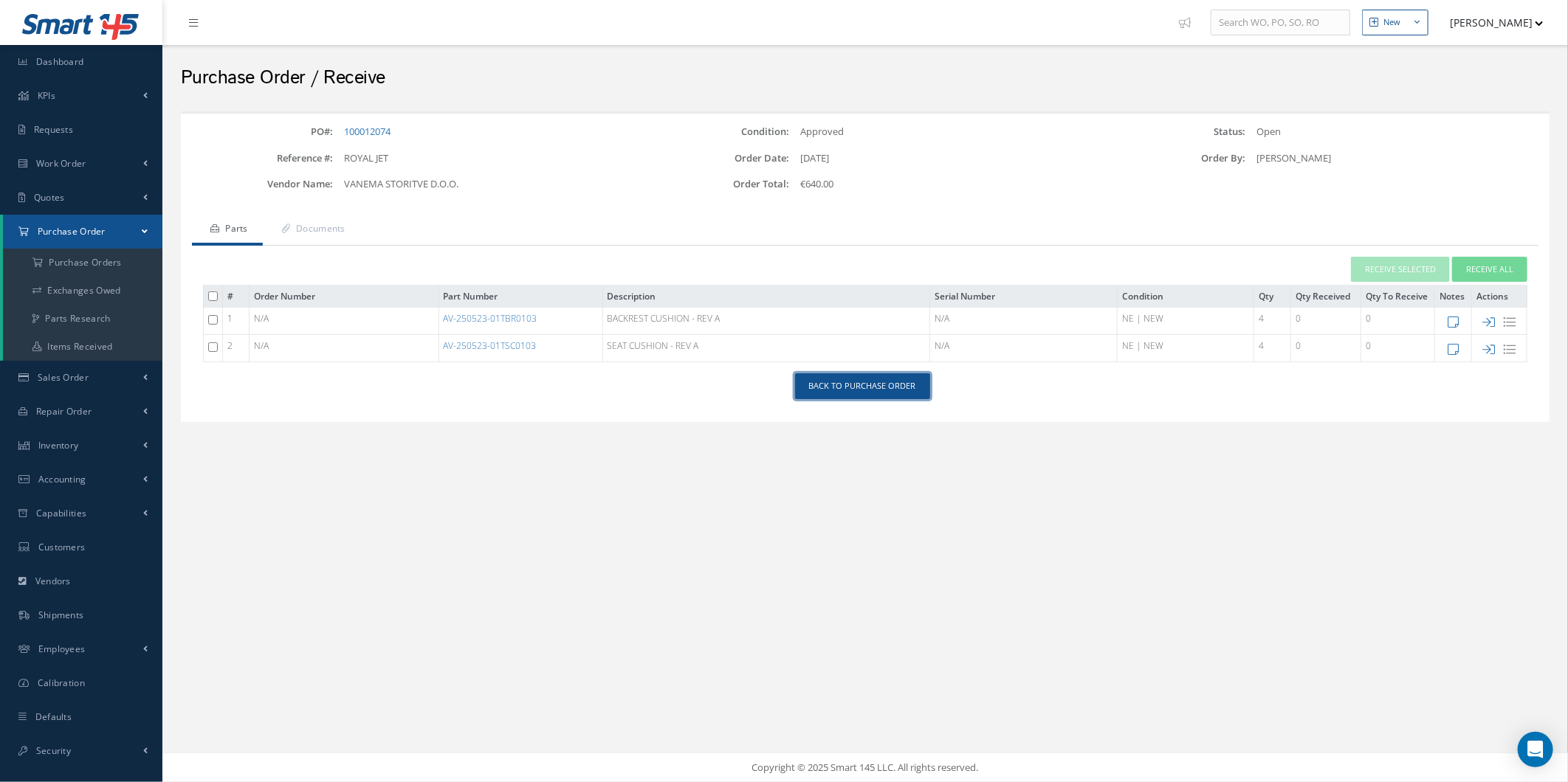
click at [850, 385] on link "Back to Purchase Order" at bounding box center [862, 386] width 135 height 26
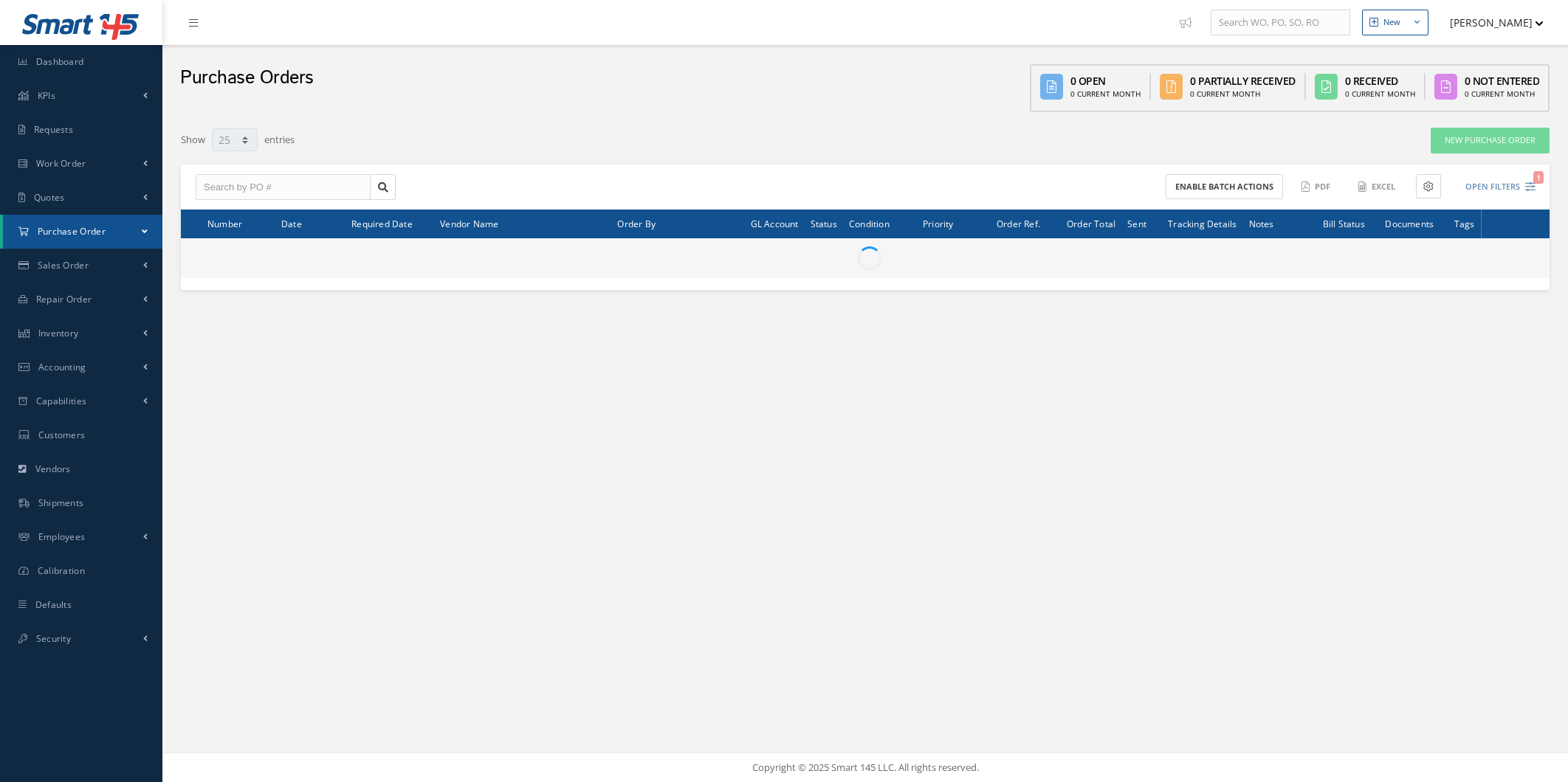
select select "25"
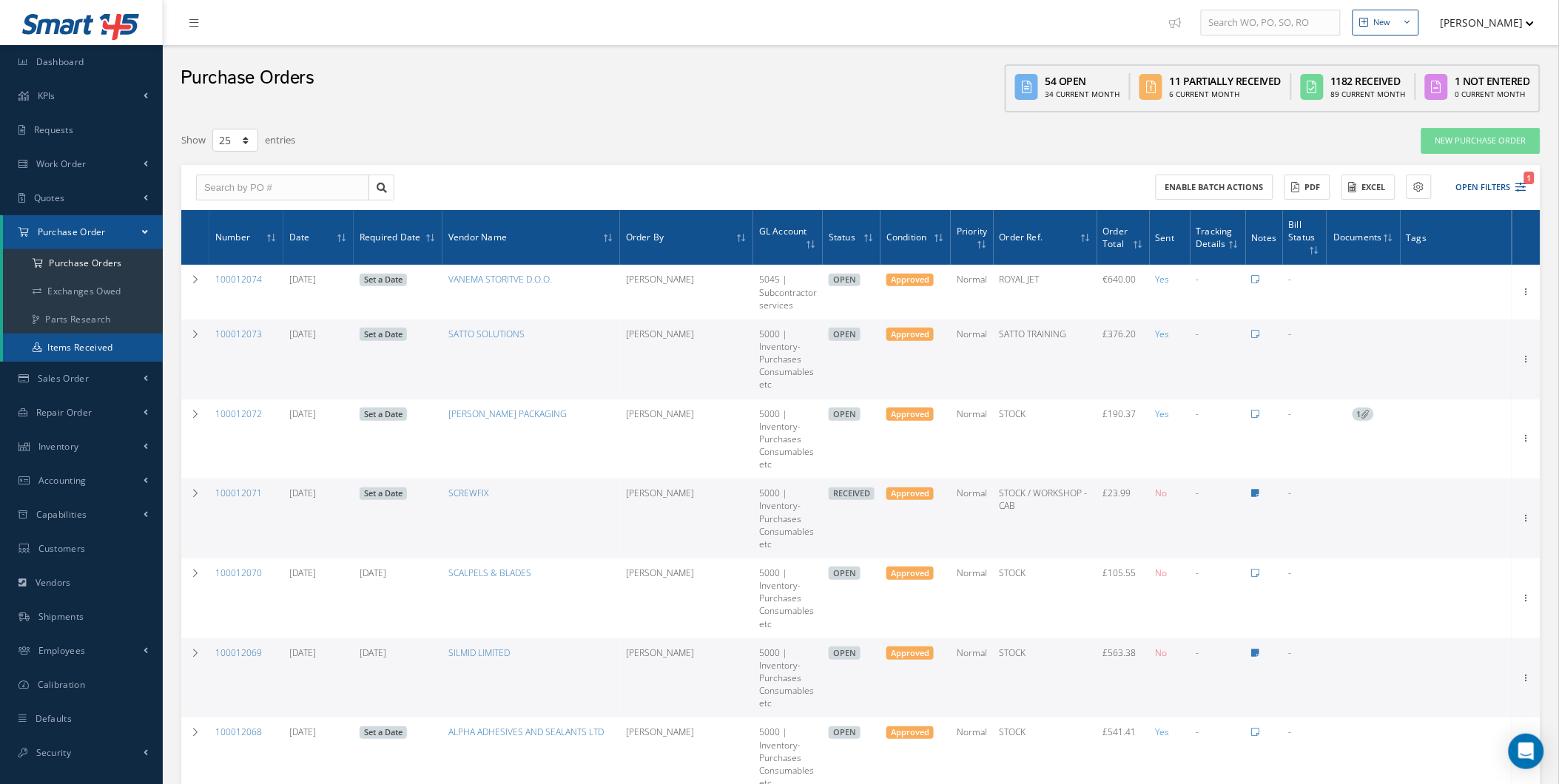
click at [145, 358] on link "Items Received" at bounding box center [83, 348] width 160 height 28
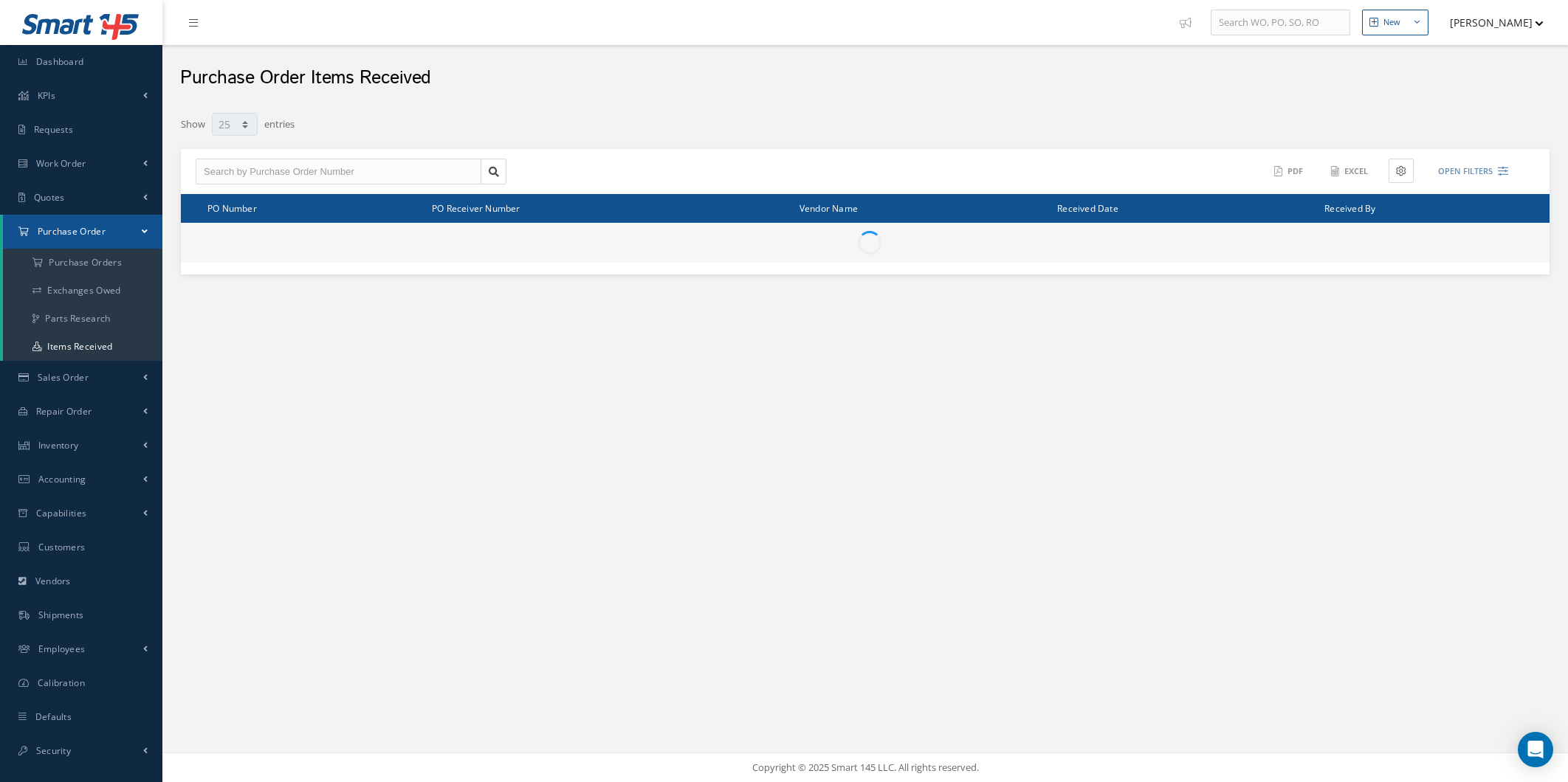
select select "25"
